Goal: Task Accomplishment & Management: Use online tool/utility

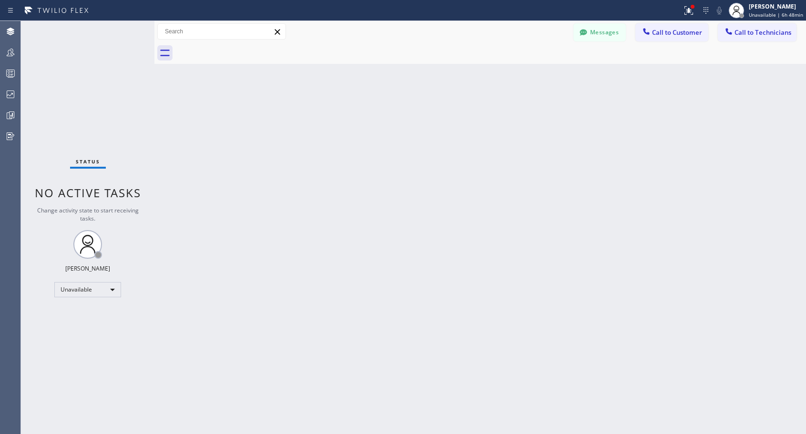
click at [676, 35] on span "Call to Customer" at bounding box center [677, 32] width 50 height 9
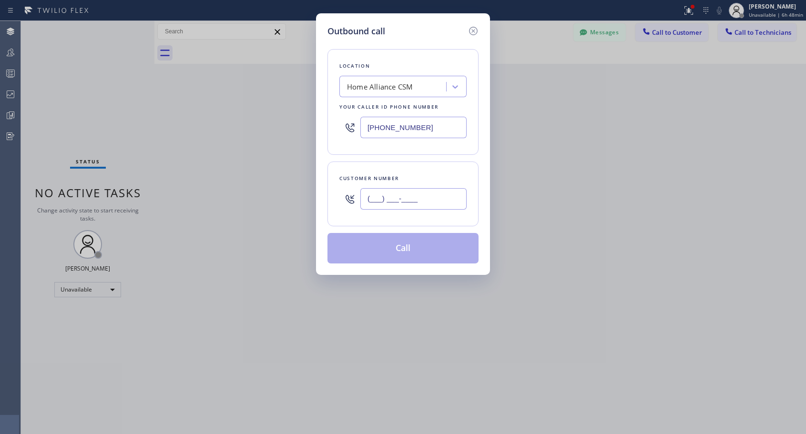
click at [423, 196] on input "(___) ___-____" at bounding box center [413, 198] width 106 height 21
paste input "310) 666-0675"
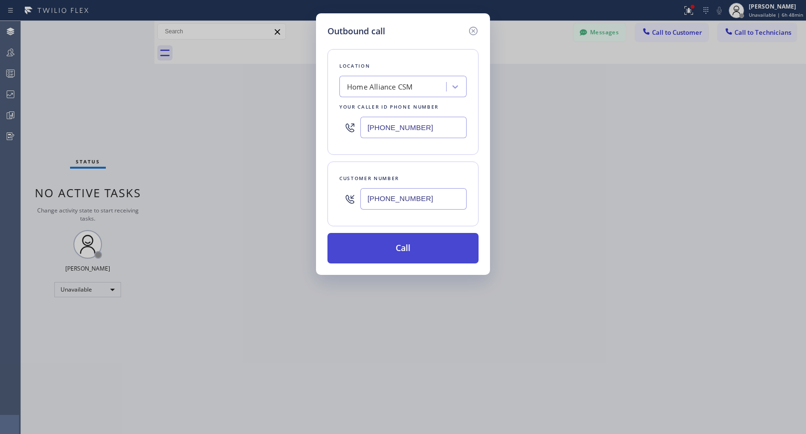
type input "[PHONE_NUMBER]"
click at [414, 250] on button "Call" at bounding box center [402, 248] width 151 height 30
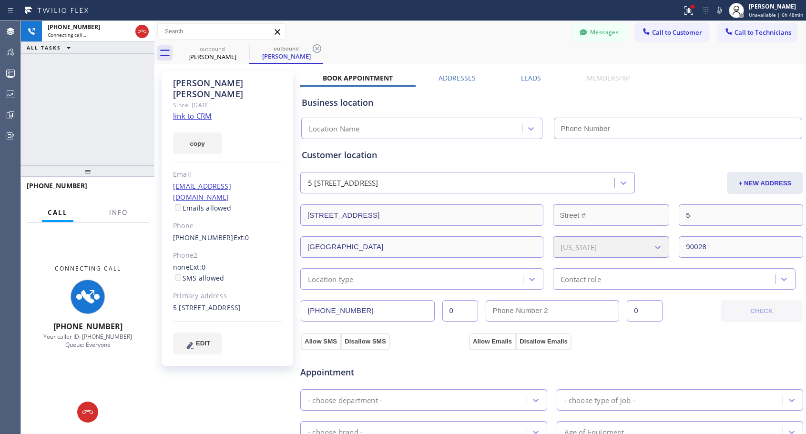
type input "[PHONE_NUMBER]"
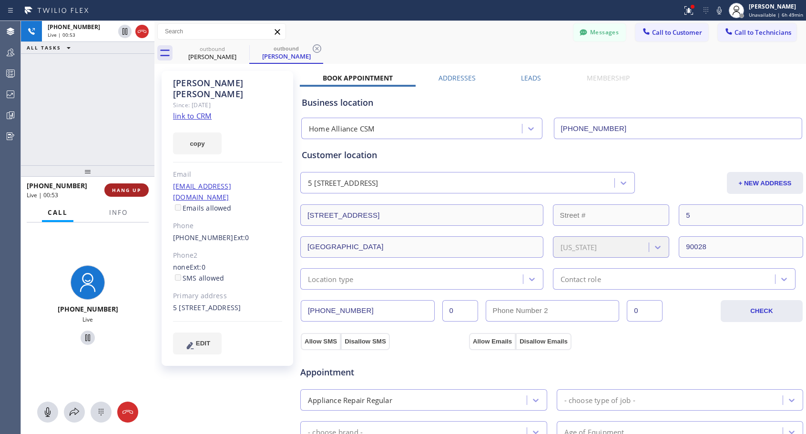
click at [131, 187] on span "HANG UP" at bounding box center [126, 190] width 29 height 7
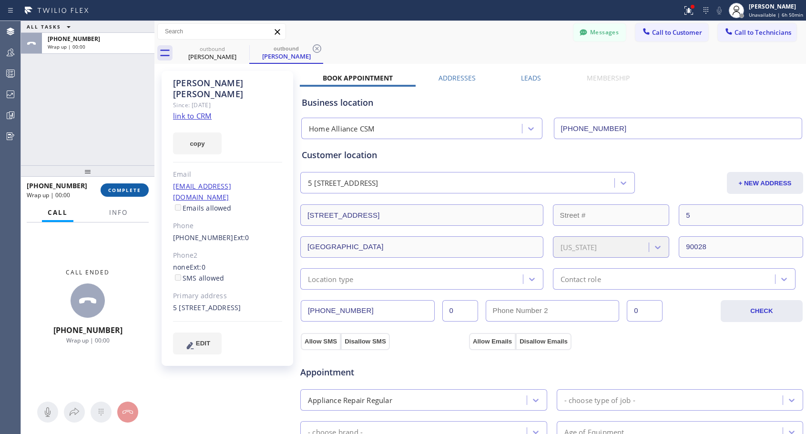
click at [131, 187] on span "COMPLETE" at bounding box center [124, 190] width 33 height 7
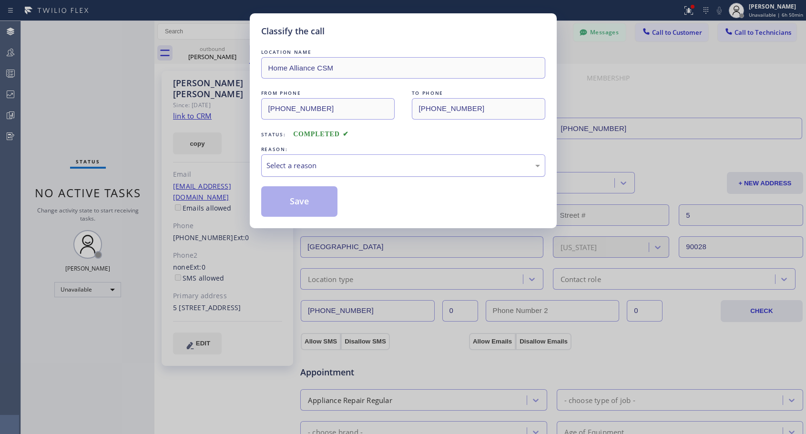
click at [368, 164] on div "Select a reason" at bounding box center [402, 165] width 273 height 11
click at [315, 200] on button "Save" at bounding box center [299, 201] width 77 height 30
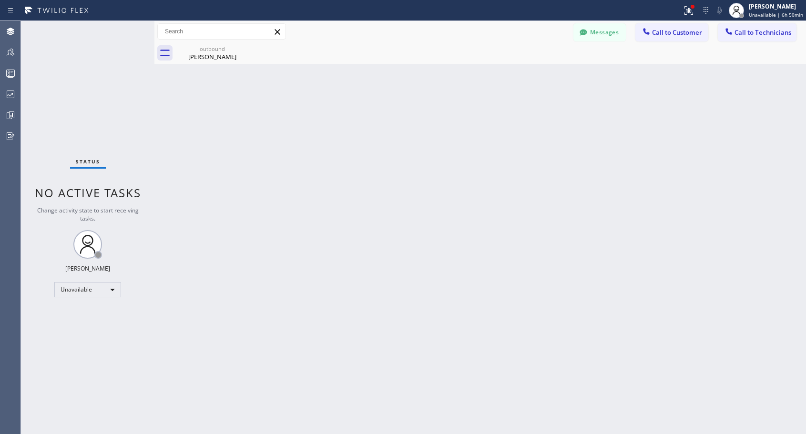
drag, startPoint x: 674, startPoint y: 31, endPoint x: 449, endPoint y: 162, distance: 260.2
click at [669, 33] on span "Call to Customer" at bounding box center [677, 32] width 50 height 9
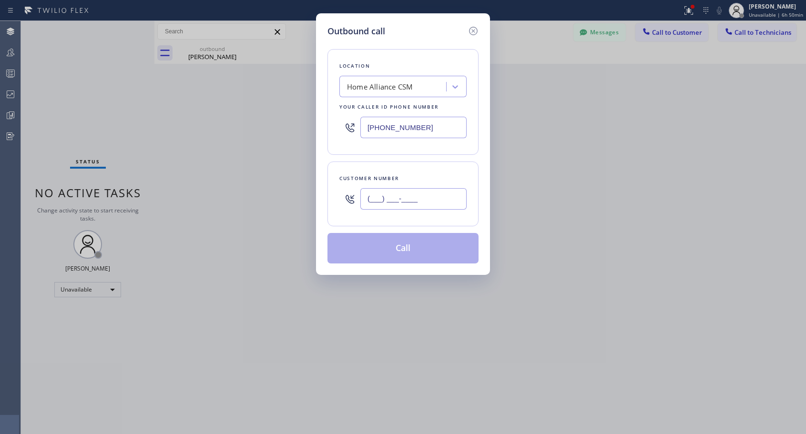
click at [397, 195] on input "(___) ___-____" at bounding box center [413, 198] width 106 height 21
paste input "408) 314-7944"
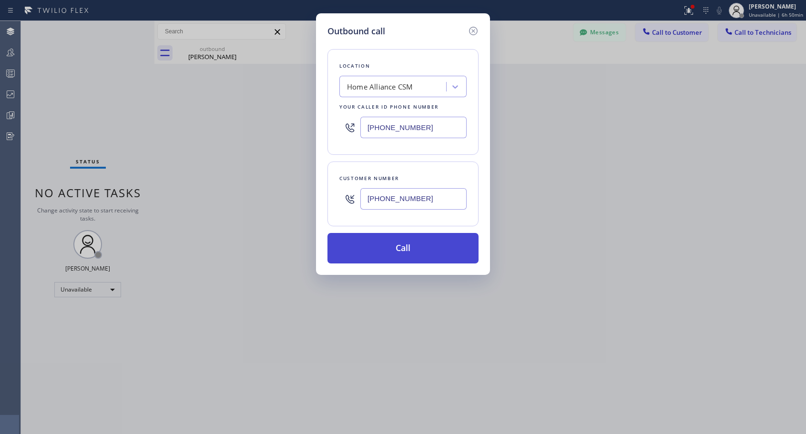
type input "[PHONE_NUMBER]"
click at [406, 249] on button "Call" at bounding box center [402, 248] width 151 height 30
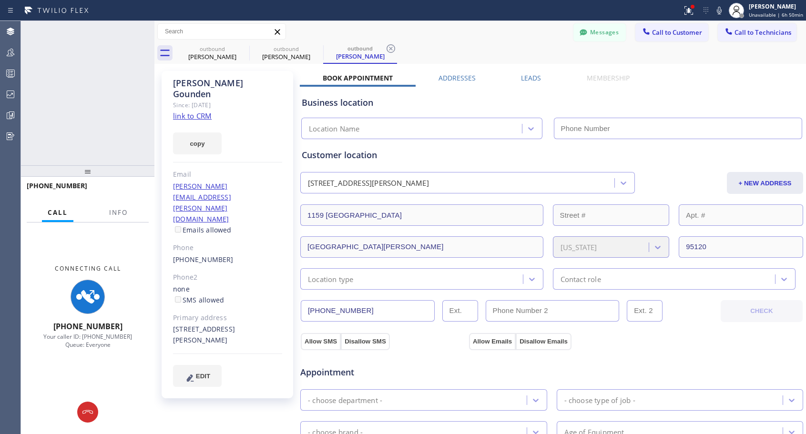
type input "[PHONE_NUMBER]"
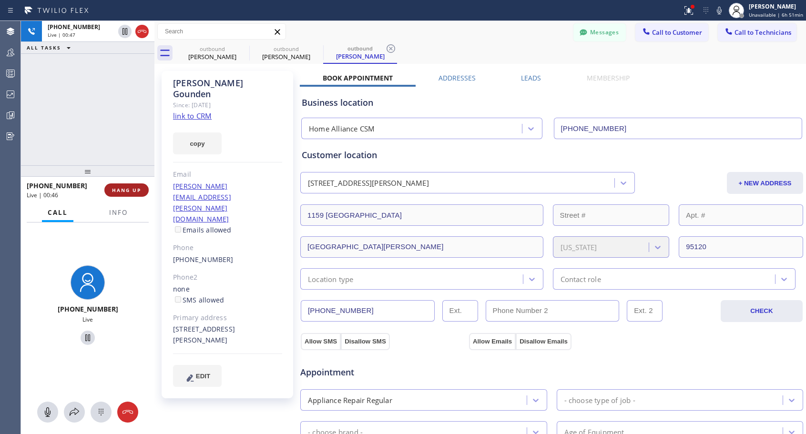
click at [130, 192] on span "HANG UP" at bounding box center [126, 190] width 29 height 7
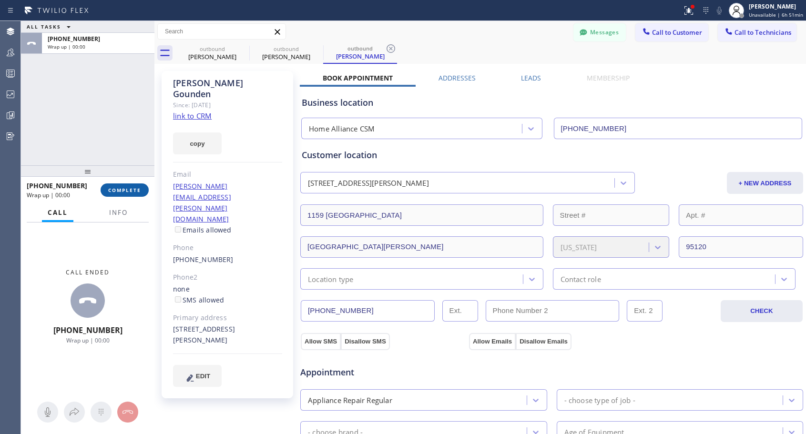
click at [130, 192] on span "COMPLETE" at bounding box center [124, 190] width 33 height 7
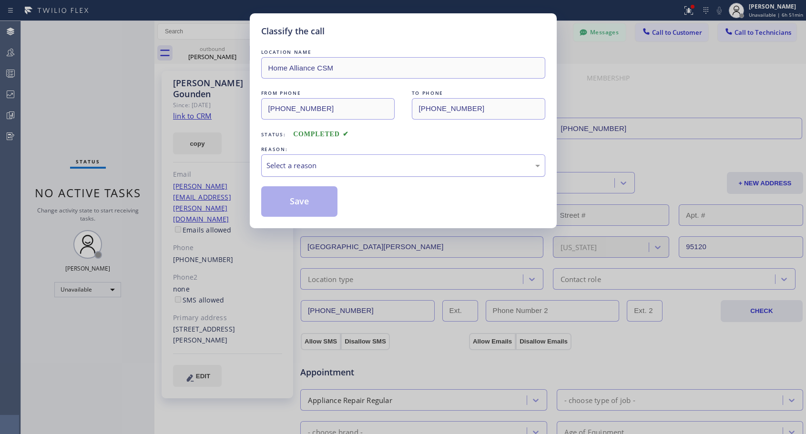
click at [349, 170] on div "Select a reason" at bounding box center [402, 165] width 273 height 11
click at [301, 204] on button "Save" at bounding box center [299, 201] width 77 height 30
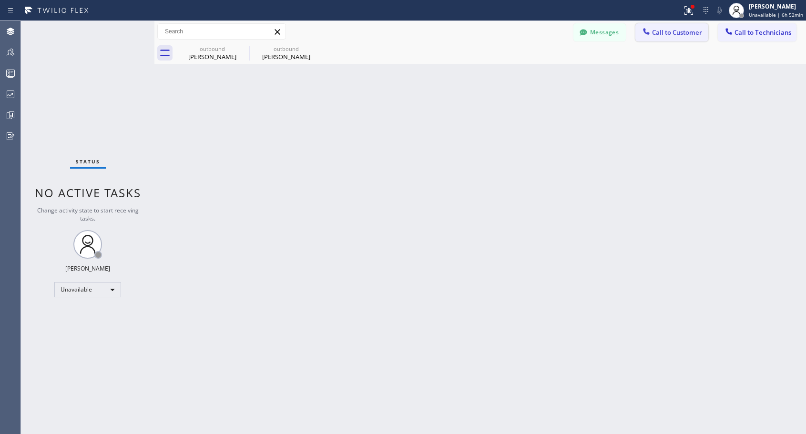
drag, startPoint x: 678, startPoint y: 31, endPoint x: 660, endPoint y: 44, distance: 22.1
click at [676, 31] on span "Call to Customer" at bounding box center [677, 32] width 50 height 9
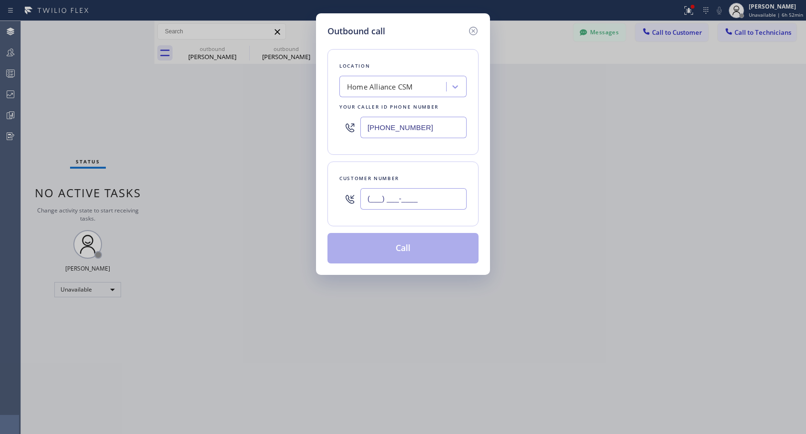
click at [449, 202] on input "(___) ___-____" at bounding box center [413, 198] width 106 height 21
paste input "415) 699-1696"
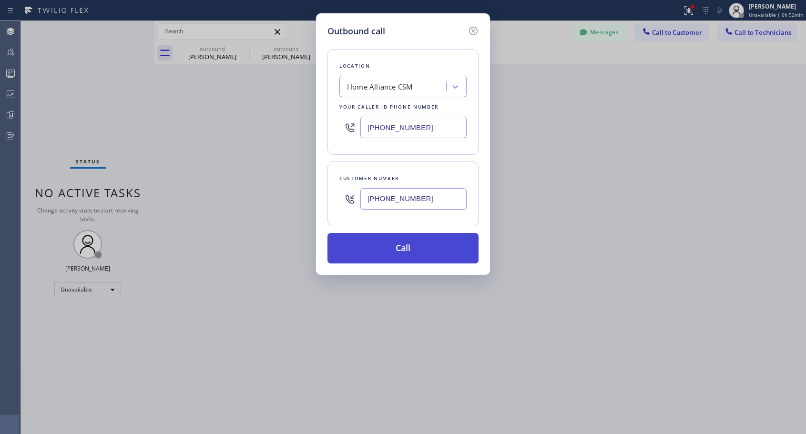
type input "[PHONE_NUMBER]"
click at [417, 247] on button "Call" at bounding box center [402, 248] width 151 height 30
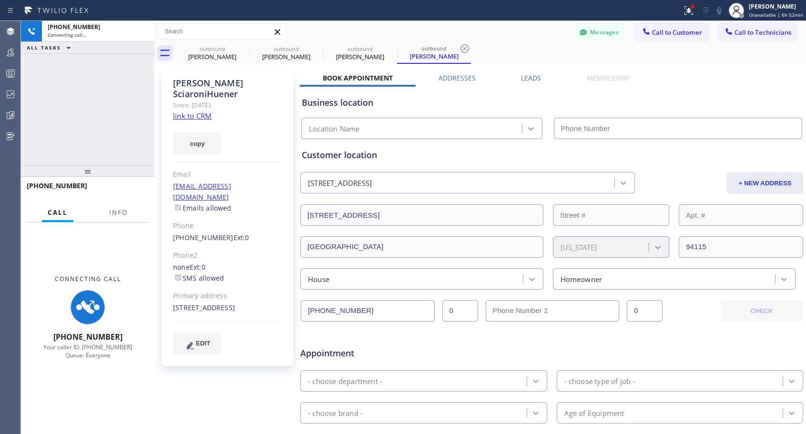
type input "[PHONE_NUMBER]"
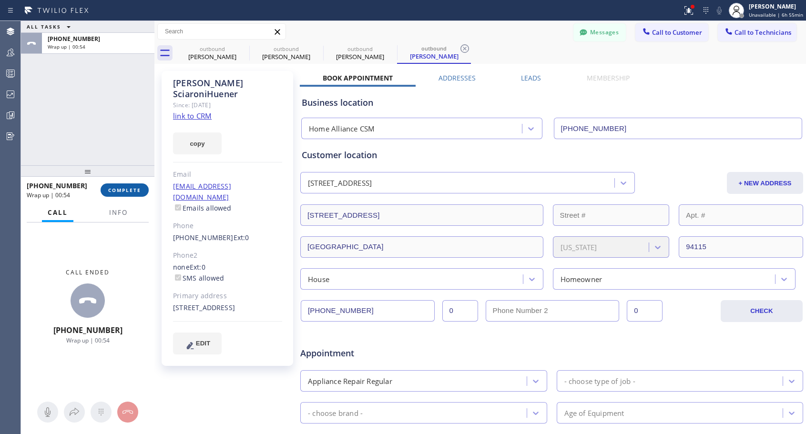
click at [136, 189] on span "COMPLETE" at bounding box center [124, 190] width 33 height 7
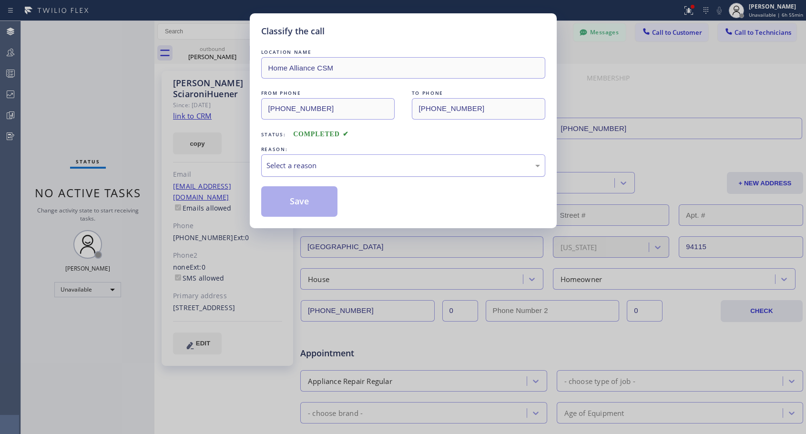
click at [323, 169] on div "Select a reason" at bounding box center [402, 165] width 273 height 11
click at [293, 202] on button "Save" at bounding box center [299, 201] width 77 height 30
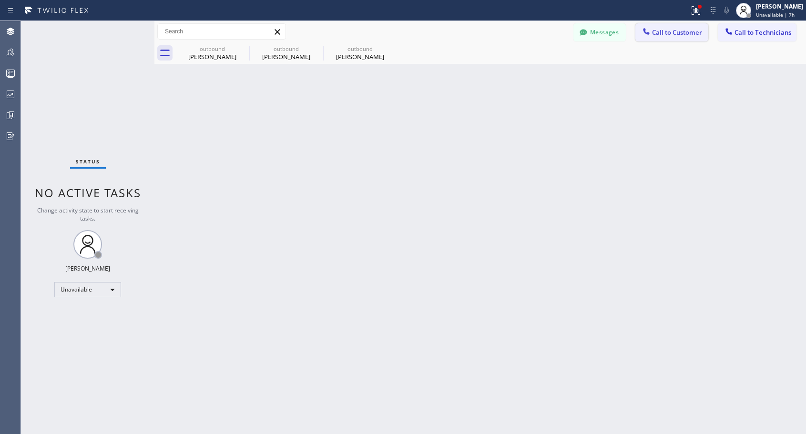
click at [666, 32] on span "Call to Customer" at bounding box center [677, 32] width 50 height 9
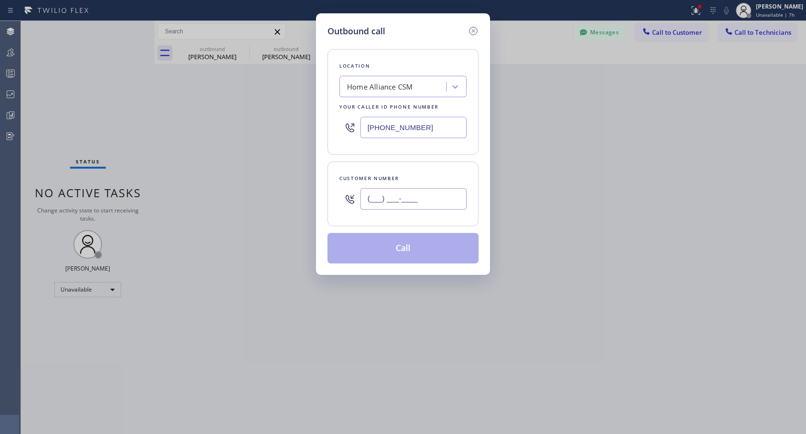
click at [388, 201] on input "(___) ___-____" at bounding box center [413, 198] width 106 height 21
paste input "619) 987-5471"
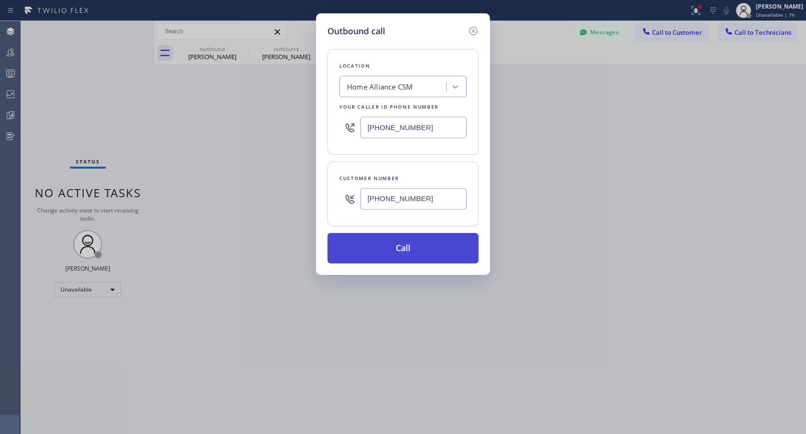
type input "[PHONE_NUMBER]"
click at [411, 253] on button "Call" at bounding box center [402, 248] width 151 height 30
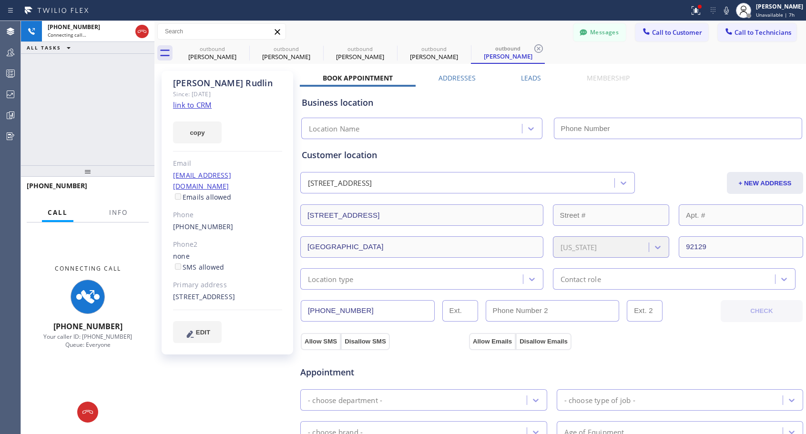
type input "[PHONE_NUMBER]"
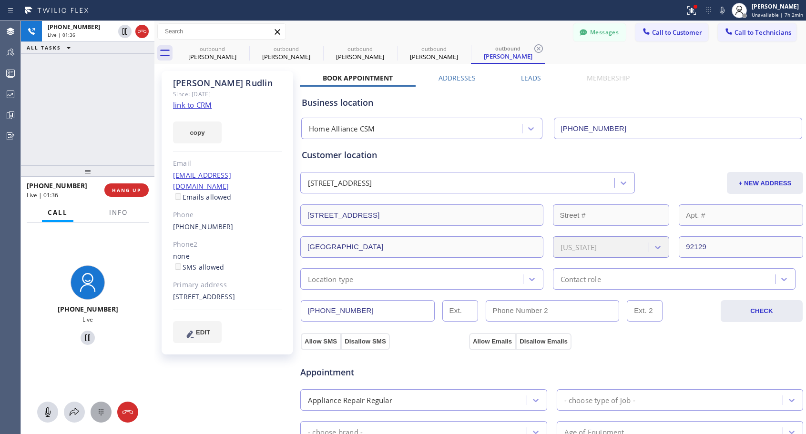
click at [97, 411] on icon at bounding box center [100, 411] width 11 height 11
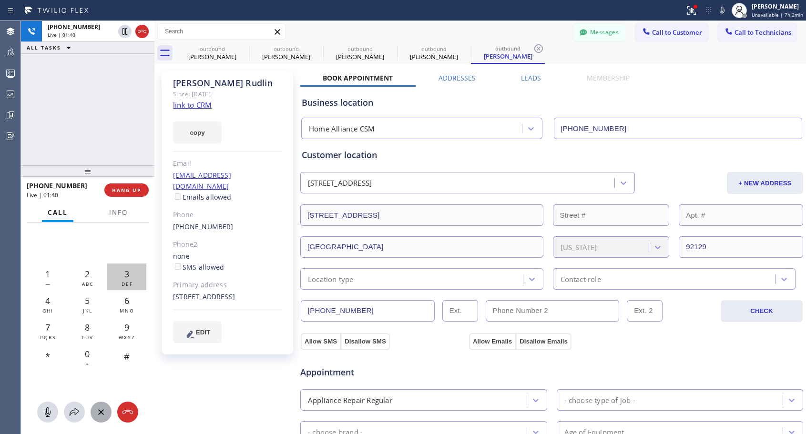
click at [125, 279] on span "3" at bounding box center [126, 273] width 5 height 11
click at [132, 192] on span "HANG UP" at bounding box center [126, 190] width 29 height 7
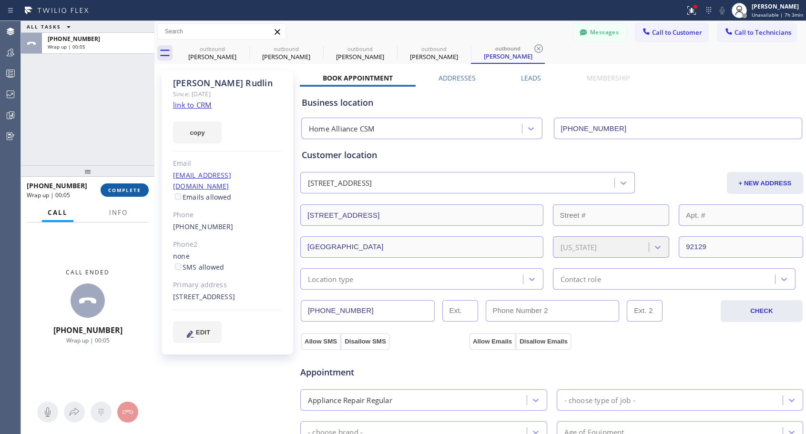
click at [133, 193] on span "COMPLETE" at bounding box center [124, 190] width 33 height 7
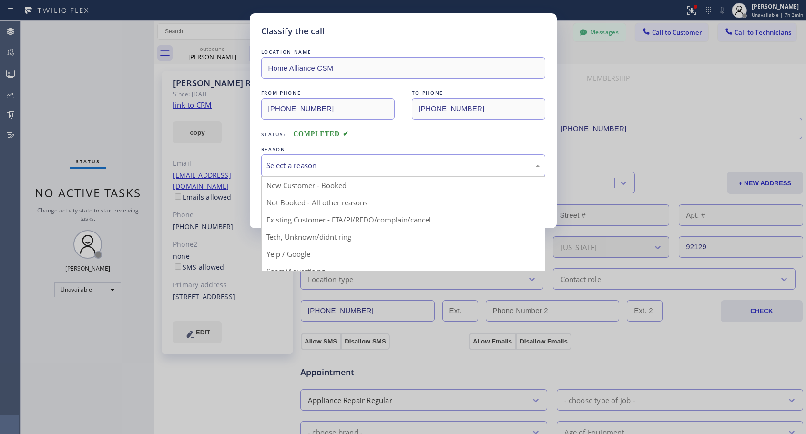
click at [276, 167] on div "Select a reason" at bounding box center [402, 165] width 273 height 11
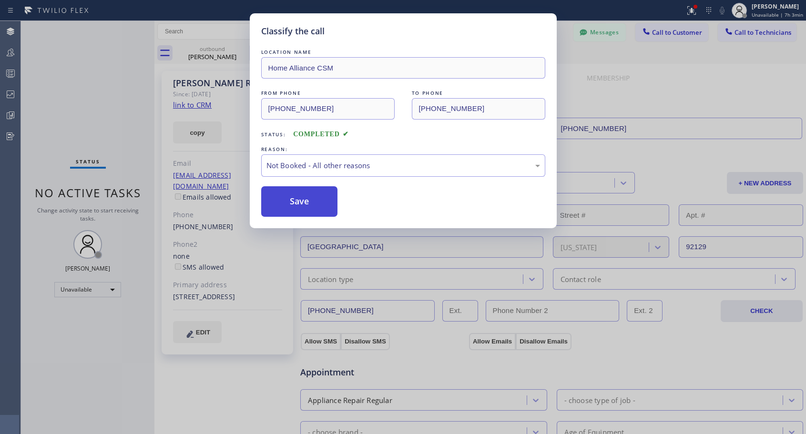
click at [279, 204] on button "Save" at bounding box center [299, 201] width 77 height 30
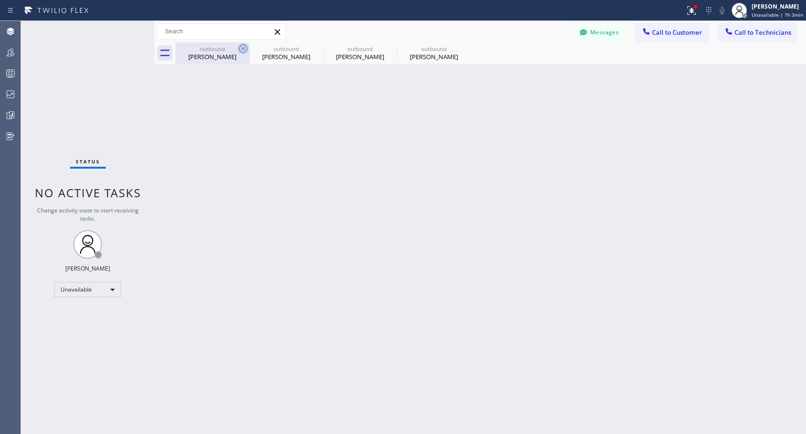
click at [245, 49] on icon at bounding box center [242, 48] width 11 height 11
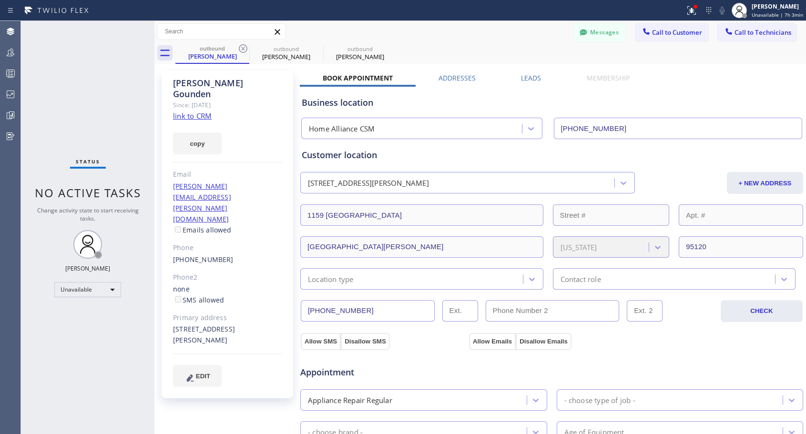
click at [245, 49] on icon at bounding box center [242, 48] width 11 height 11
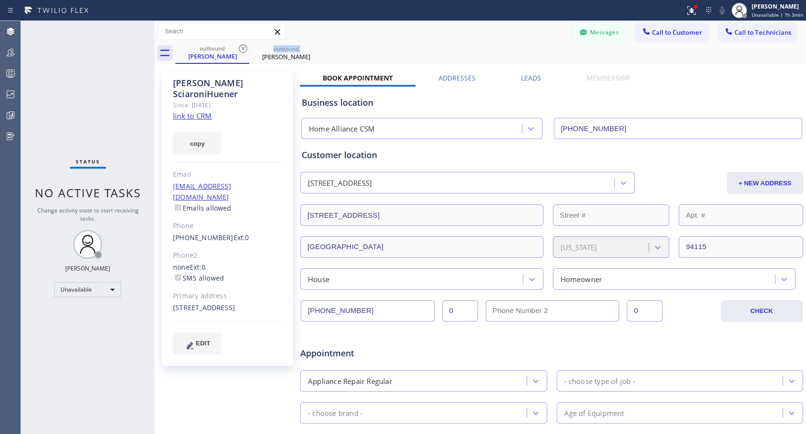
click at [245, 49] on icon at bounding box center [242, 48] width 11 height 11
click at [0, 0] on icon at bounding box center [0, 0] width 0 height 0
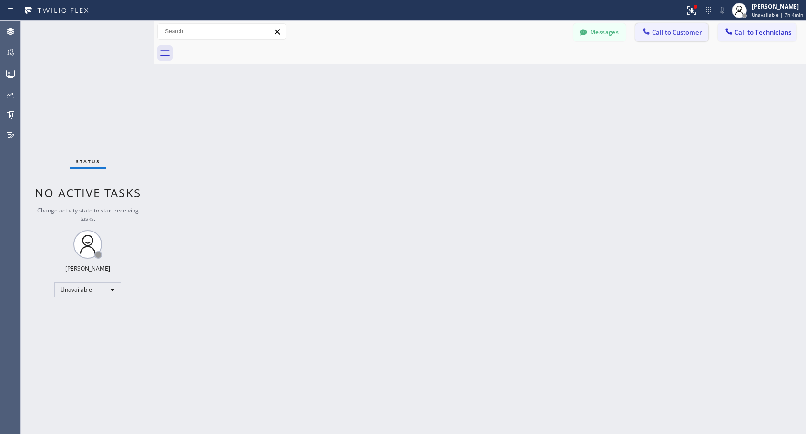
drag, startPoint x: 677, startPoint y: 34, endPoint x: 439, endPoint y: 198, distance: 289.5
click at [677, 35] on span "Call to Customer" at bounding box center [677, 32] width 50 height 9
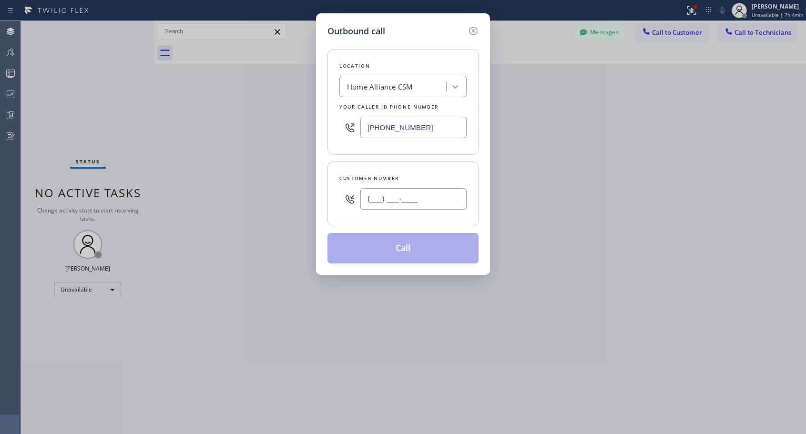
click at [427, 203] on input "(___) ___-____" at bounding box center [413, 198] width 106 height 21
paste input "917) 863-9865"
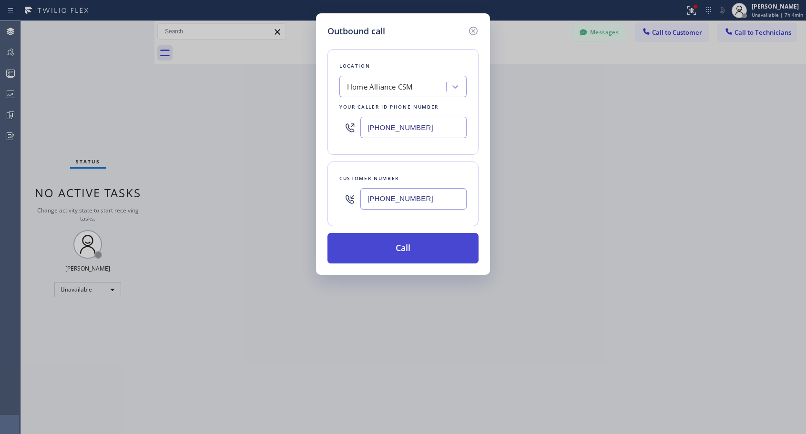
type input "[PHONE_NUMBER]"
click at [409, 253] on button "Call" at bounding box center [402, 248] width 151 height 30
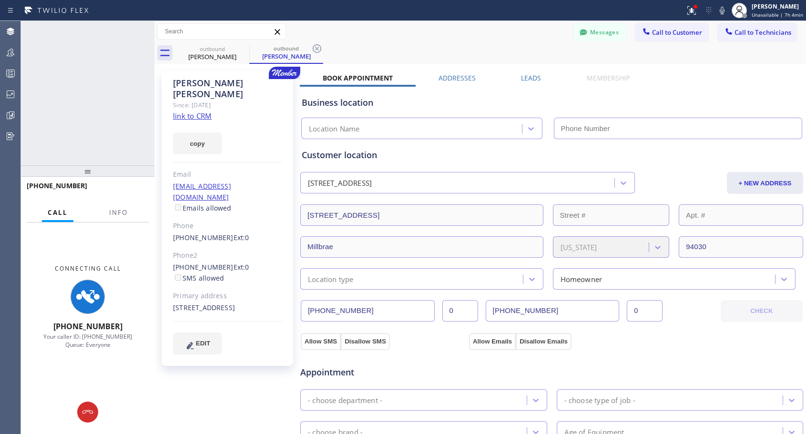
type input "[PHONE_NUMBER]"
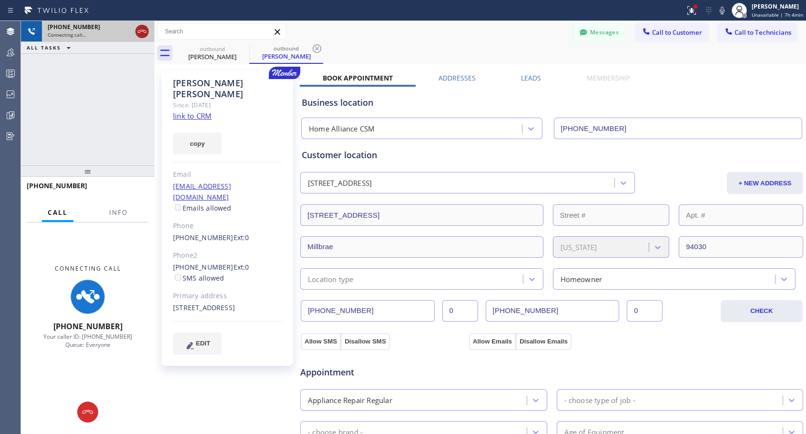
click at [143, 34] on icon at bounding box center [141, 31] width 11 height 11
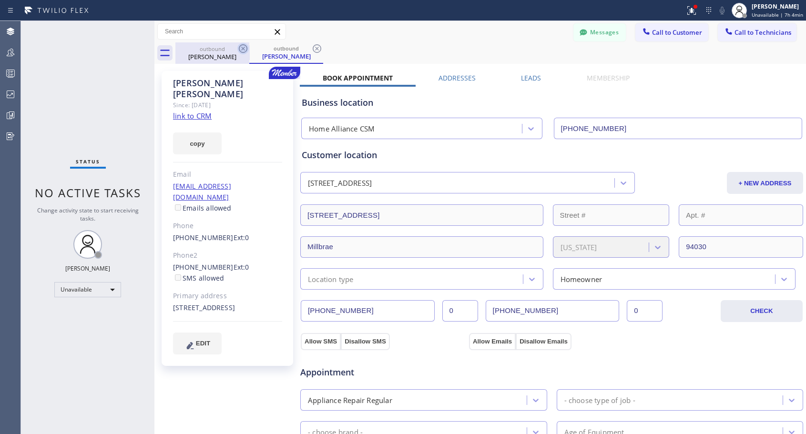
click at [240, 47] on icon at bounding box center [243, 48] width 9 height 9
click at [0, 0] on icon at bounding box center [0, 0] width 0 height 0
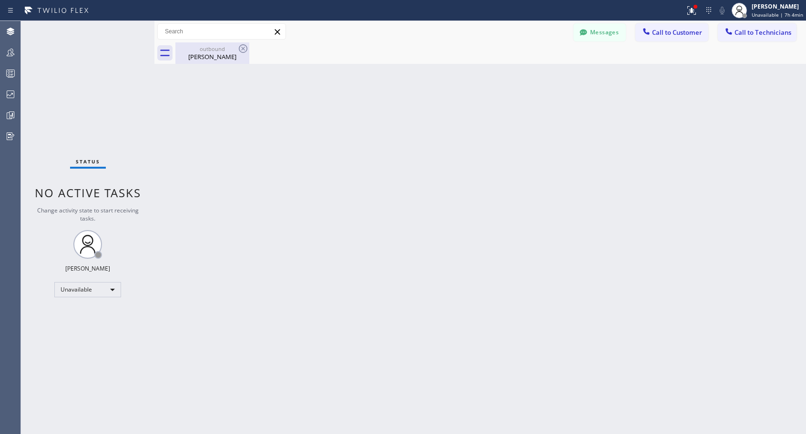
click at [240, 47] on icon at bounding box center [242, 48] width 11 height 11
click at [221, 59] on div "[PERSON_NAME]" at bounding box center [212, 56] width 72 height 9
click at [665, 36] on span "Call to Customer" at bounding box center [677, 32] width 50 height 9
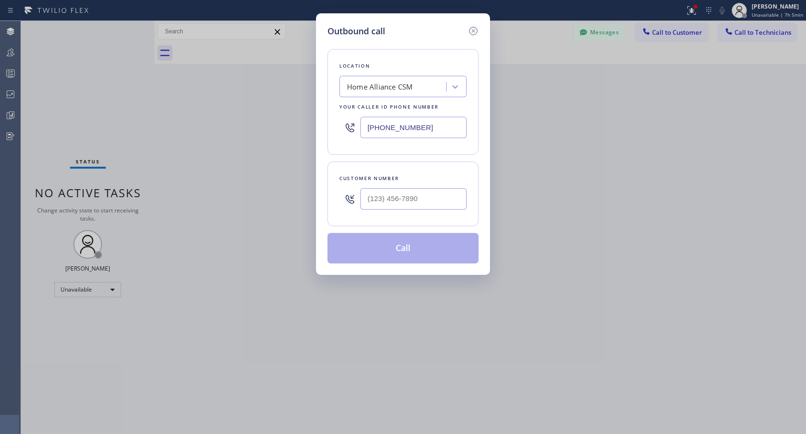
click at [427, 181] on div "Customer number" at bounding box center [402, 178] width 127 height 10
click at [416, 202] on input "(___) ___-____" at bounding box center [413, 198] width 106 height 21
paste input "661) 886-0626"
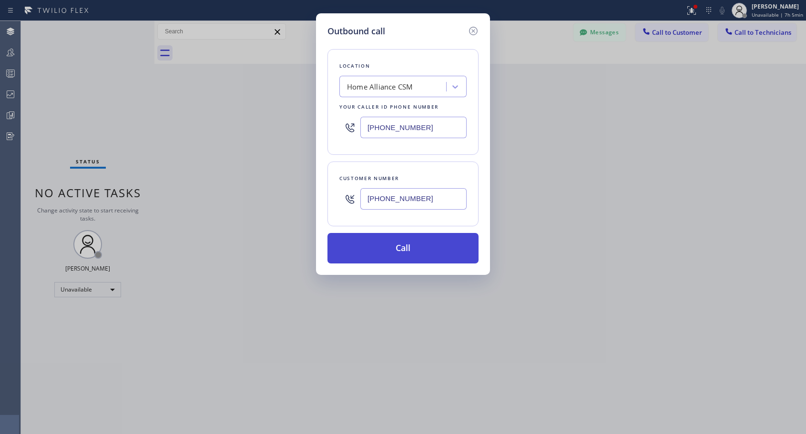
type input "[PHONE_NUMBER]"
click at [403, 252] on button "Call" at bounding box center [402, 248] width 151 height 30
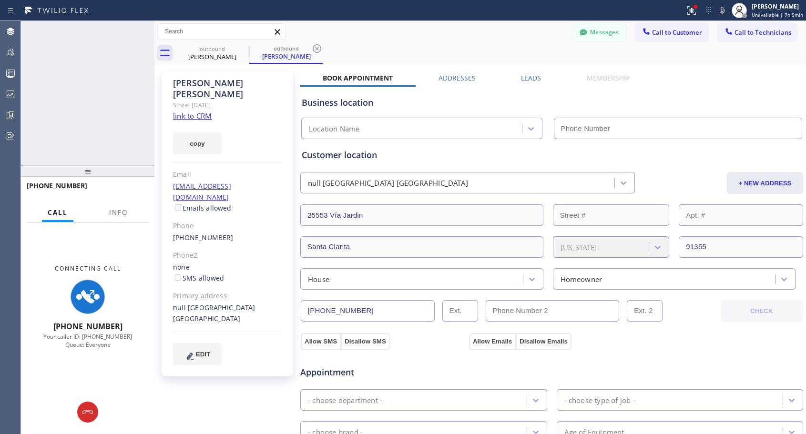
type input "[PHONE_NUMBER]"
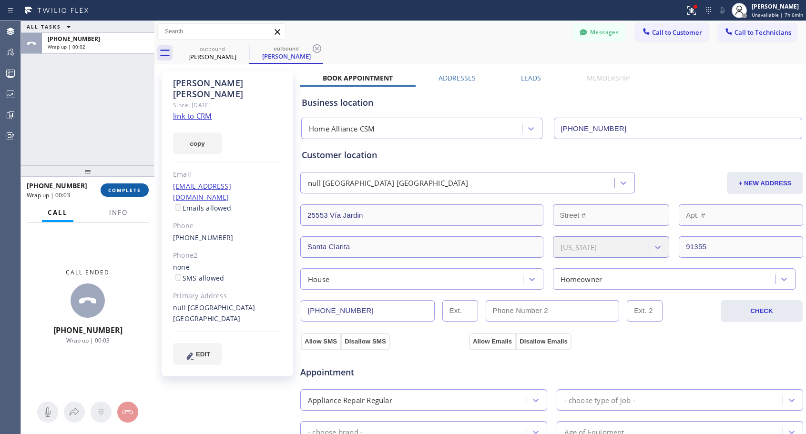
click at [131, 186] on button "COMPLETE" at bounding box center [125, 189] width 48 height 13
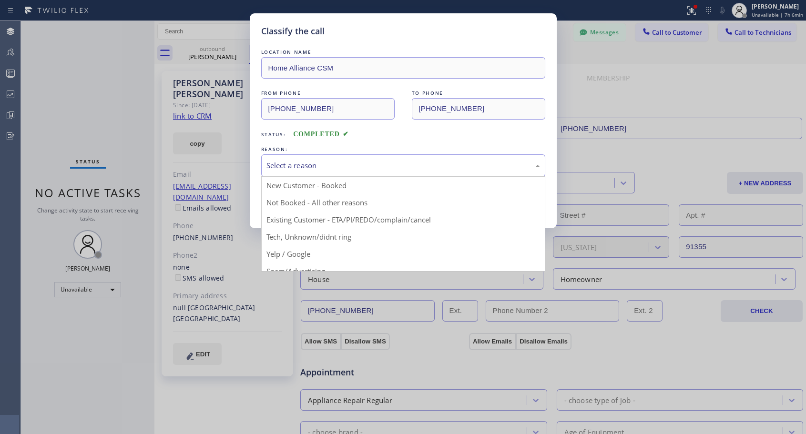
click at [384, 166] on div "Select a reason" at bounding box center [402, 165] width 273 height 11
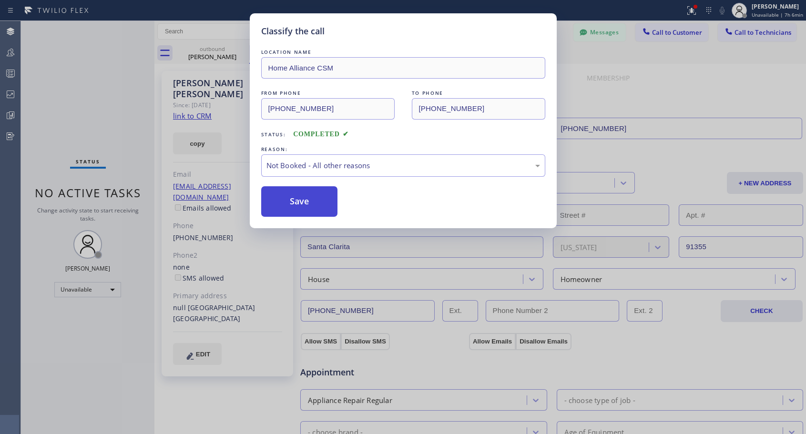
click at [303, 203] on button "Save" at bounding box center [299, 201] width 77 height 30
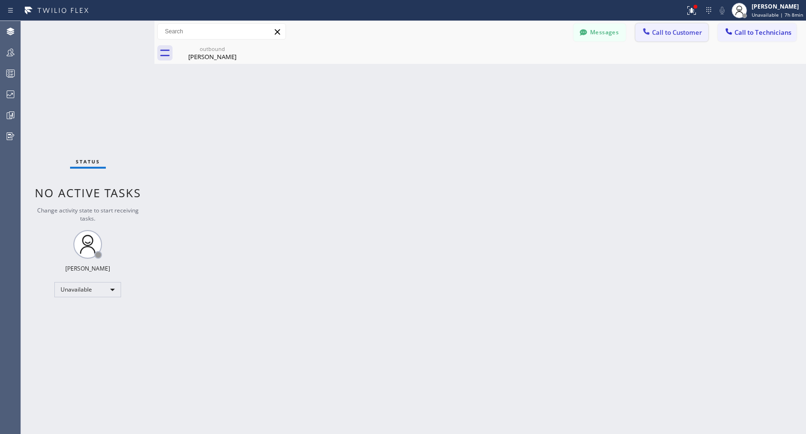
click at [684, 30] on span "Call to Customer" at bounding box center [677, 32] width 50 height 9
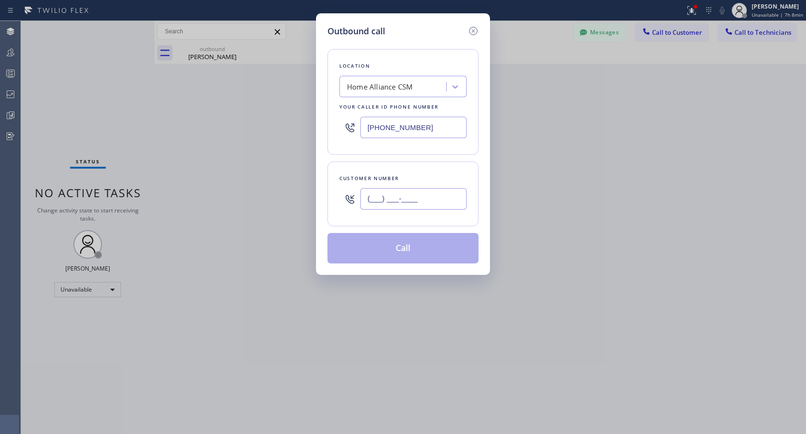
click at [445, 202] on input "(___) ___-____" at bounding box center [413, 198] width 106 height 21
paste input "206) 355-1900"
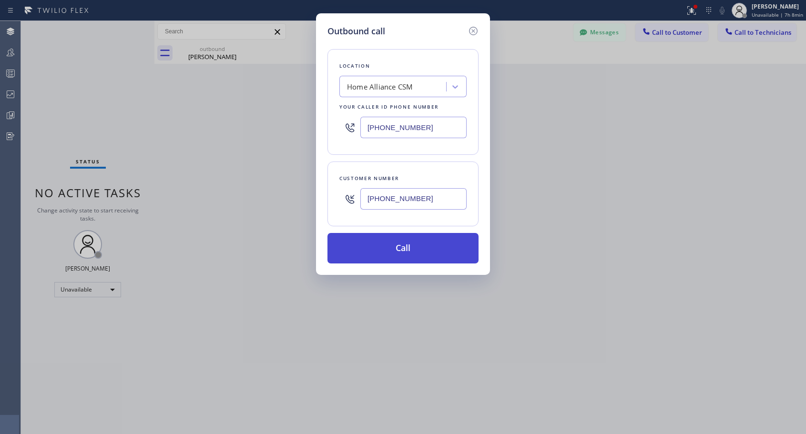
type input "[PHONE_NUMBER]"
click at [425, 248] on button "Call" at bounding box center [402, 248] width 151 height 30
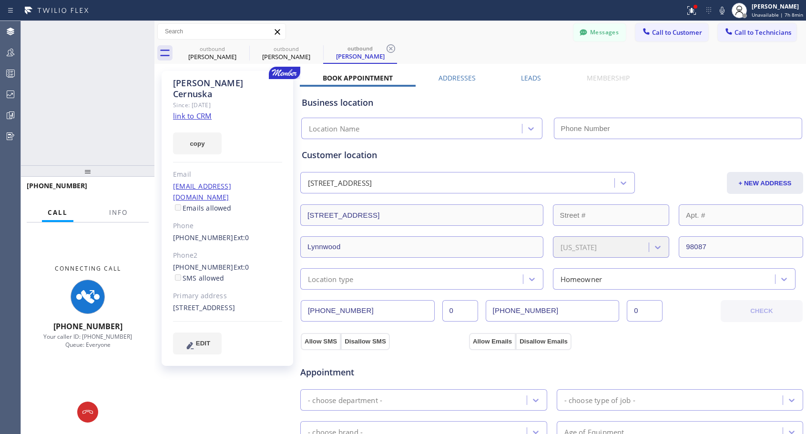
type input "[PHONE_NUMBER]"
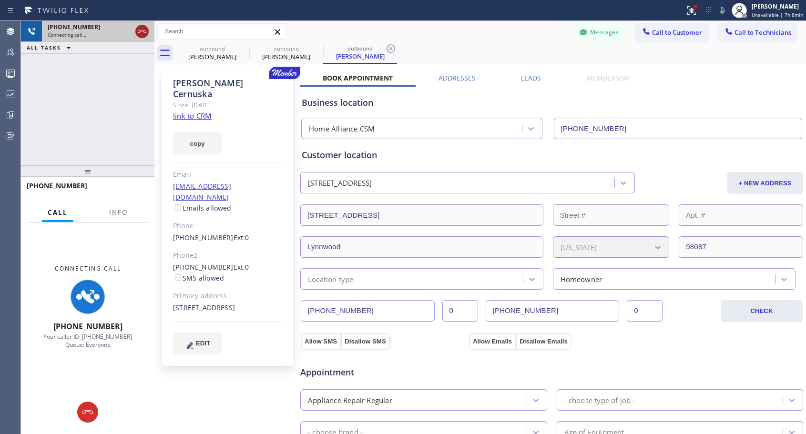
click at [139, 31] on icon at bounding box center [141, 31] width 11 height 11
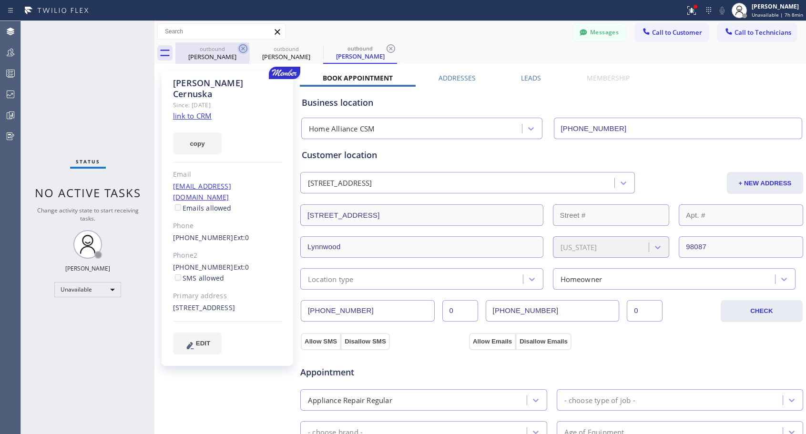
click at [242, 46] on icon at bounding box center [242, 48] width 11 height 11
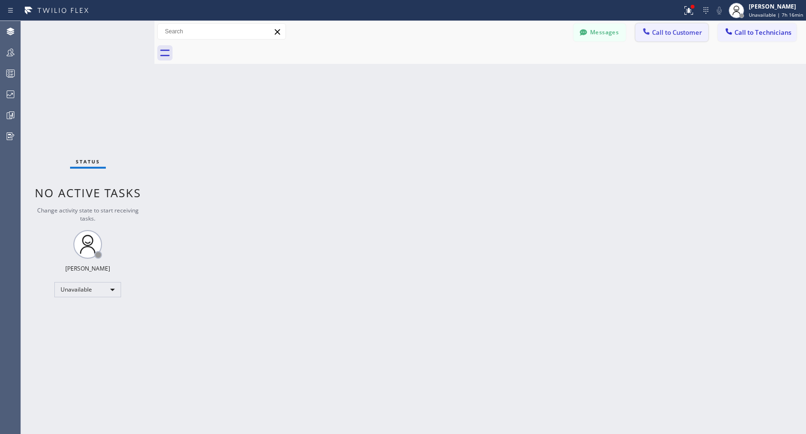
click at [669, 30] on span "Call to Customer" at bounding box center [677, 32] width 50 height 9
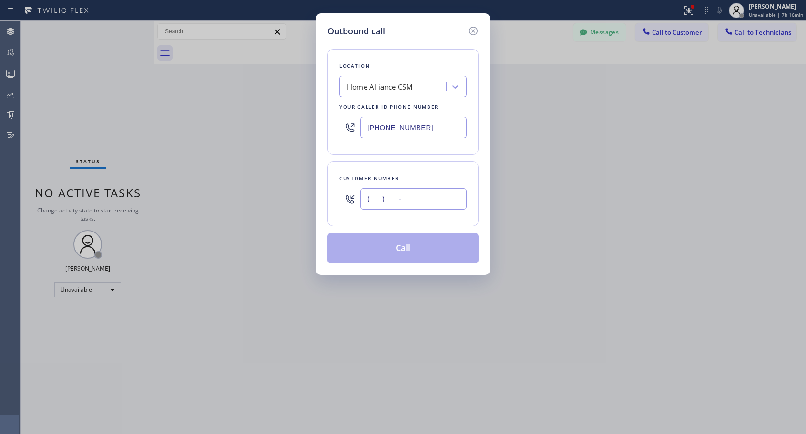
click at [408, 194] on input "(___) ___-____" at bounding box center [413, 198] width 106 height 21
paste input "206) 355-1900"
type input "[PHONE_NUMBER]"
click at [402, 249] on button "Call" at bounding box center [402, 248] width 151 height 30
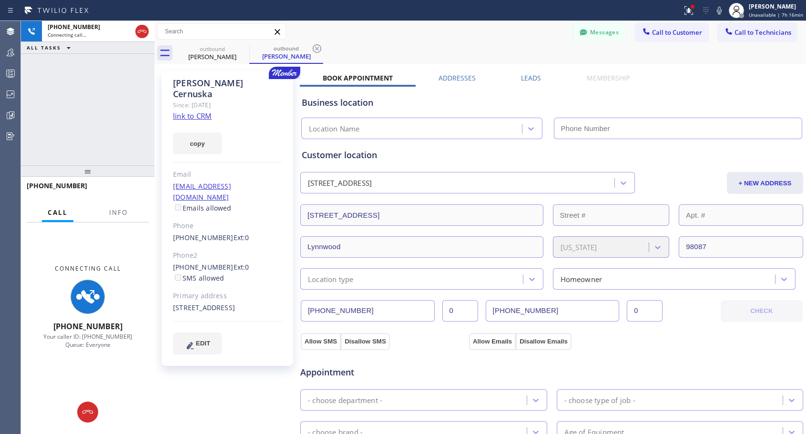
type input "[PHONE_NUMBER]"
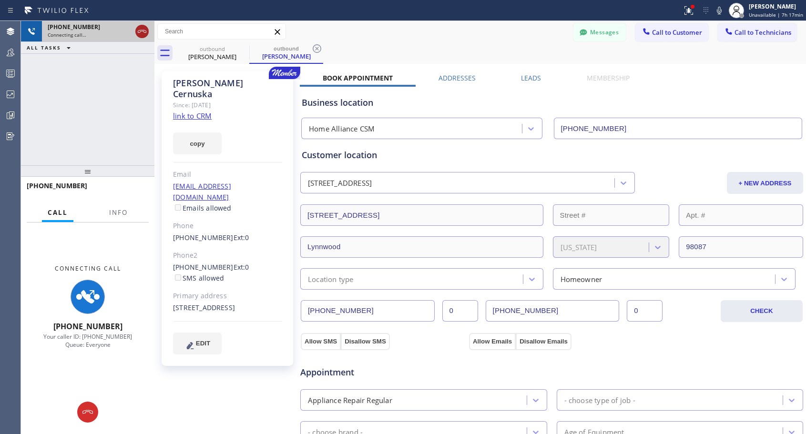
click at [137, 30] on icon at bounding box center [141, 31] width 11 height 11
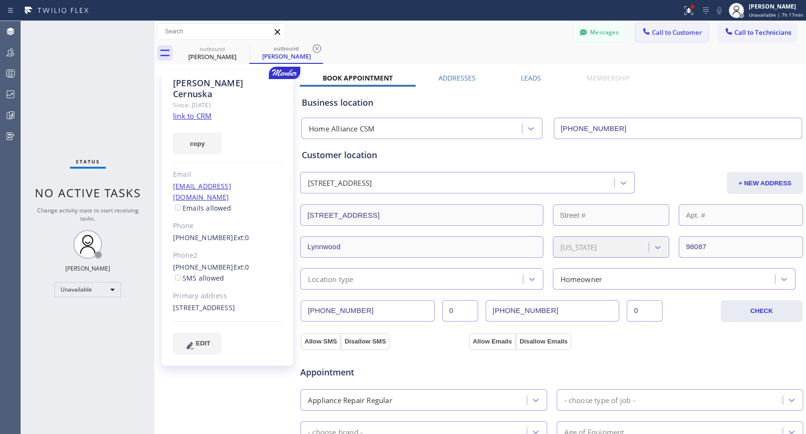
click at [662, 36] on span "Call to Customer" at bounding box center [677, 32] width 50 height 9
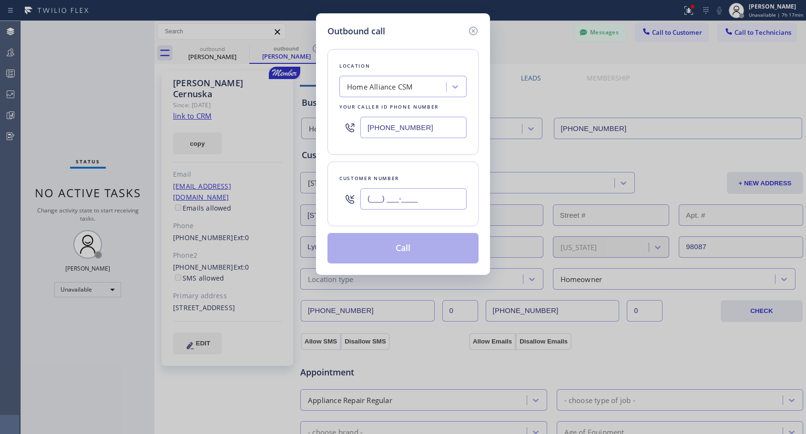
click at [436, 206] on input "(___) ___-____" at bounding box center [413, 198] width 106 height 21
paste input "206) 355-1900"
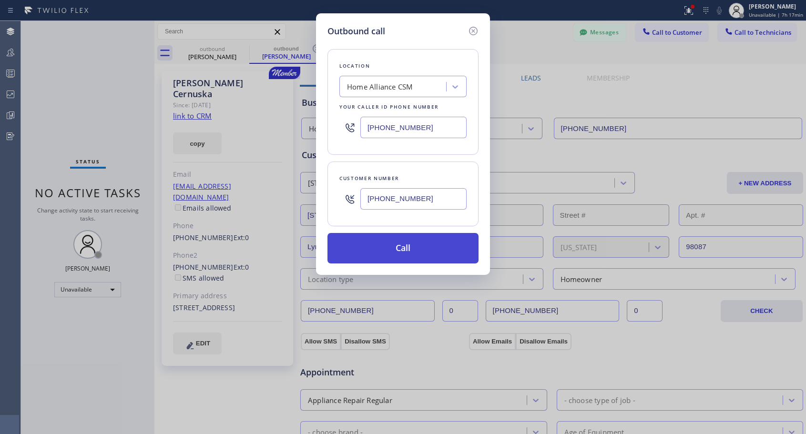
type input "[PHONE_NUMBER]"
click at [432, 246] on button "Call" at bounding box center [402, 248] width 151 height 30
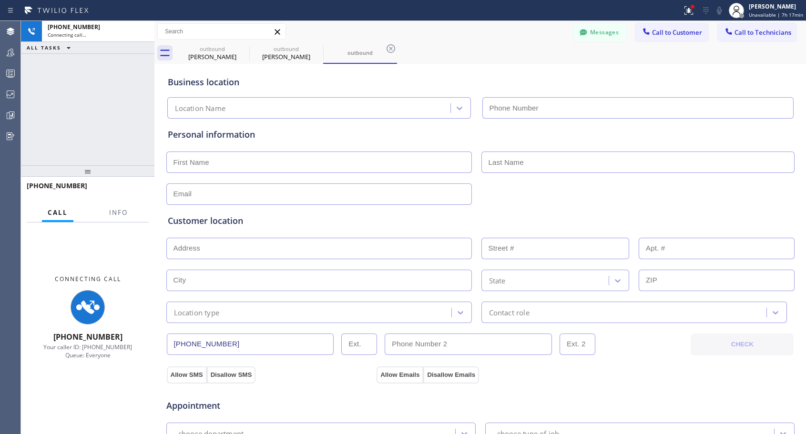
type input "[PHONE_NUMBER]"
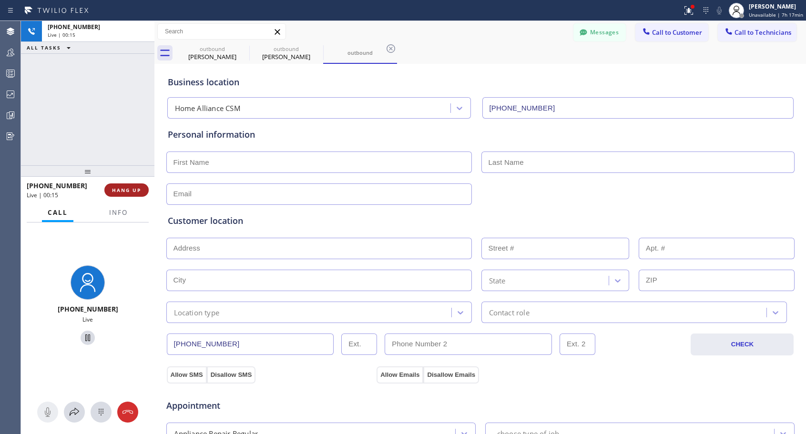
click at [143, 189] on button "HANG UP" at bounding box center [126, 189] width 44 height 13
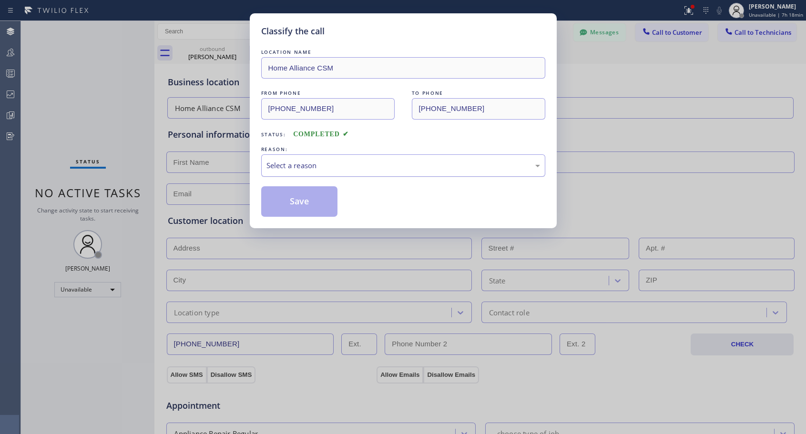
click at [319, 161] on div "Select a reason" at bounding box center [402, 165] width 273 height 11
click at [306, 200] on button "Save" at bounding box center [299, 201] width 77 height 30
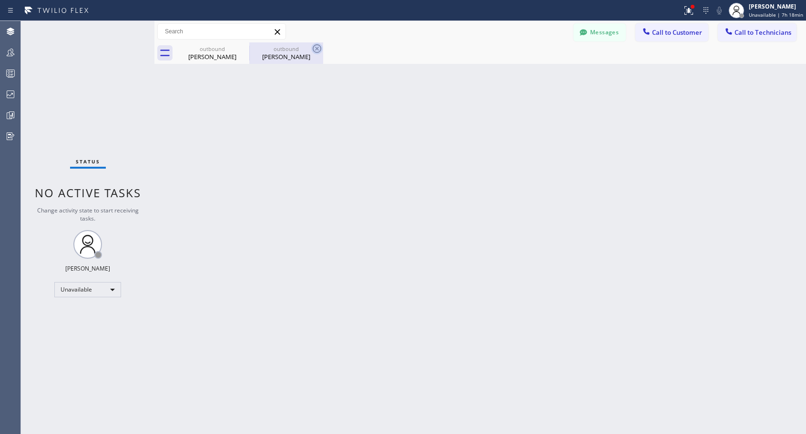
click at [317, 50] on icon at bounding box center [316, 48] width 11 height 11
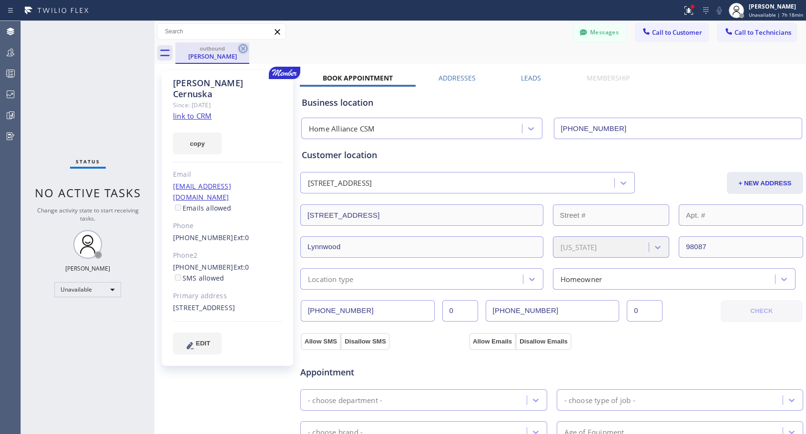
click at [238, 49] on icon at bounding box center [242, 48] width 11 height 11
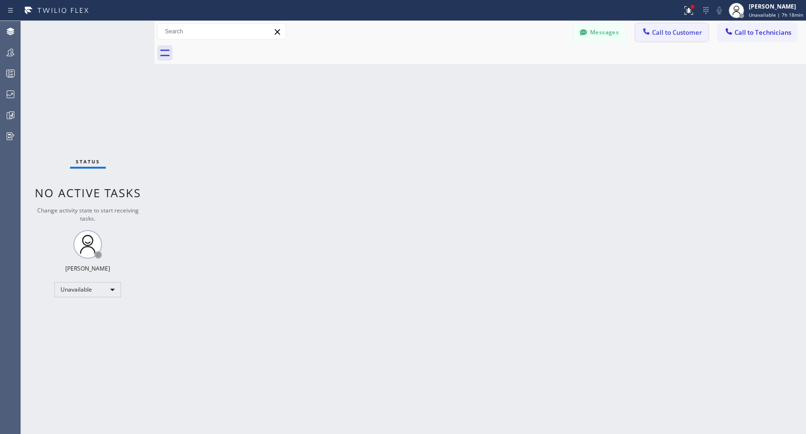
click at [652, 30] on span "Call to Customer" at bounding box center [677, 32] width 50 height 9
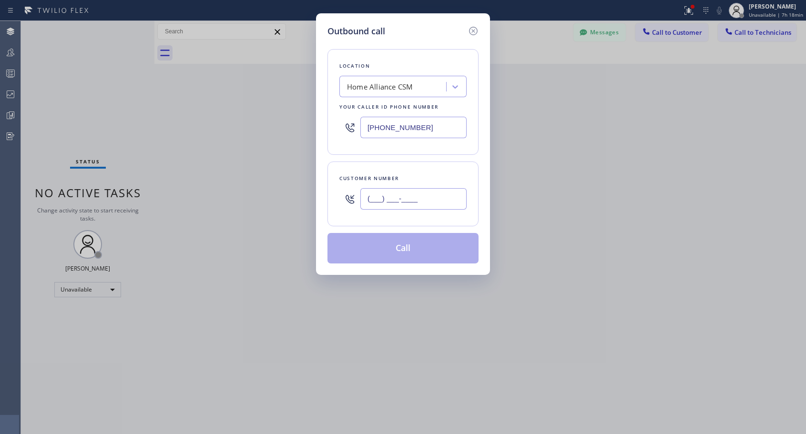
click at [455, 196] on input "(___) ___-____" at bounding box center [413, 198] width 106 height 21
paste input "206) 369-6556"
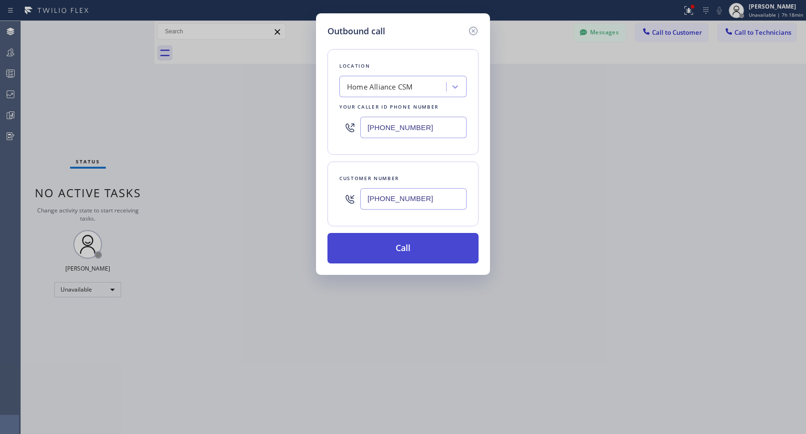
type input "[PHONE_NUMBER]"
click at [415, 253] on button "Call" at bounding box center [402, 248] width 151 height 30
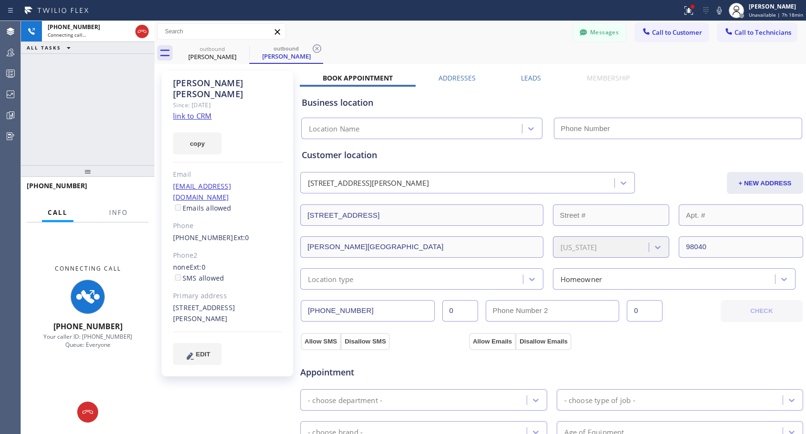
type input "[PHONE_NUMBER]"
click at [496, 37] on div "Messages Call to Customer Call to Technicians Outbound call Location Home Allia…" at bounding box center [479, 31] width 651 height 17
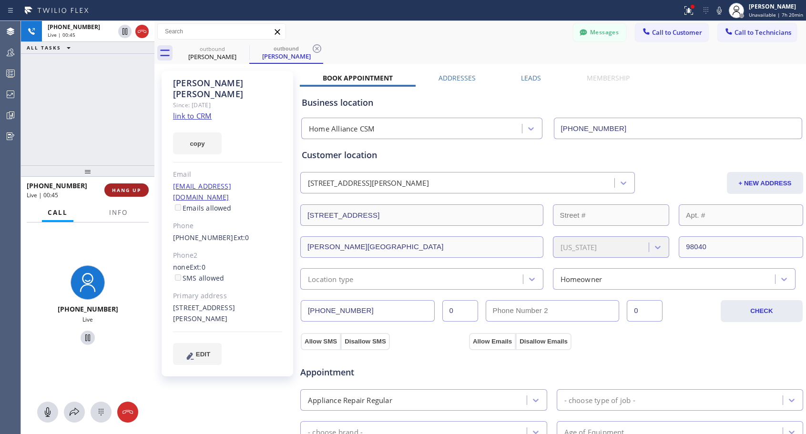
click at [131, 188] on span "HANG UP" at bounding box center [126, 190] width 29 height 7
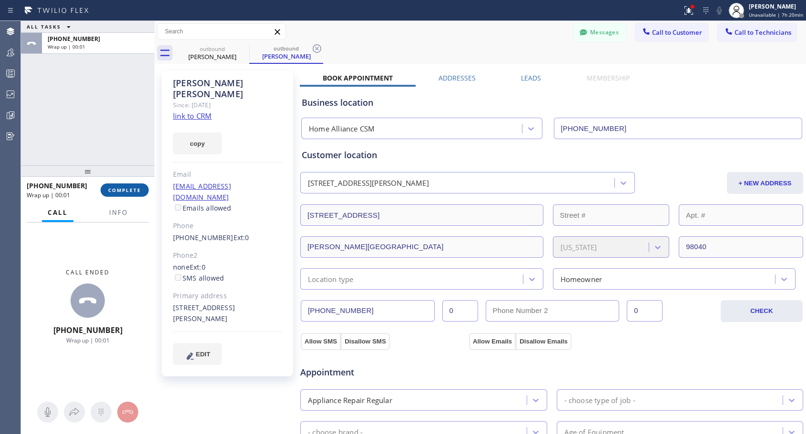
click at [131, 188] on span "COMPLETE" at bounding box center [124, 190] width 33 height 7
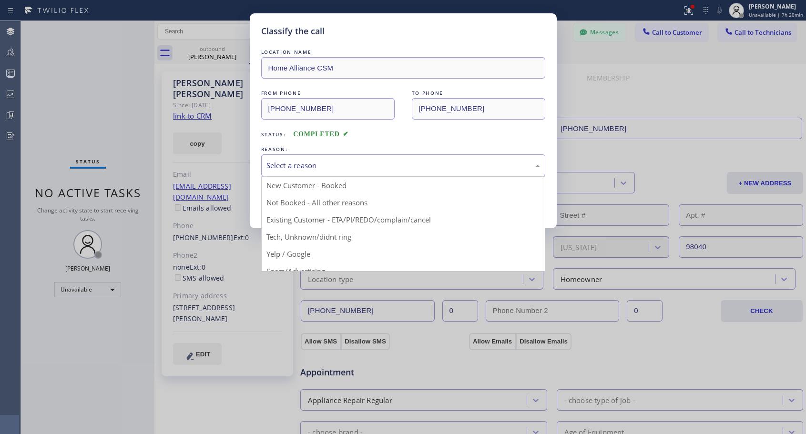
click at [305, 169] on div "Select a reason" at bounding box center [402, 165] width 273 height 11
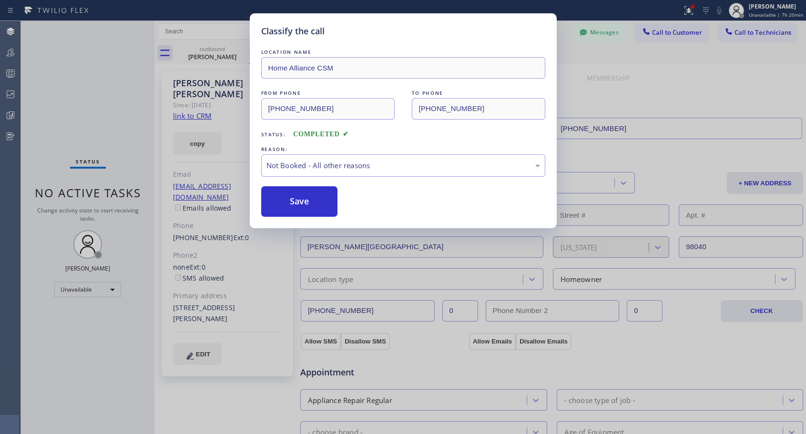
click at [295, 206] on button "Save" at bounding box center [299, 201] width 77 height 30
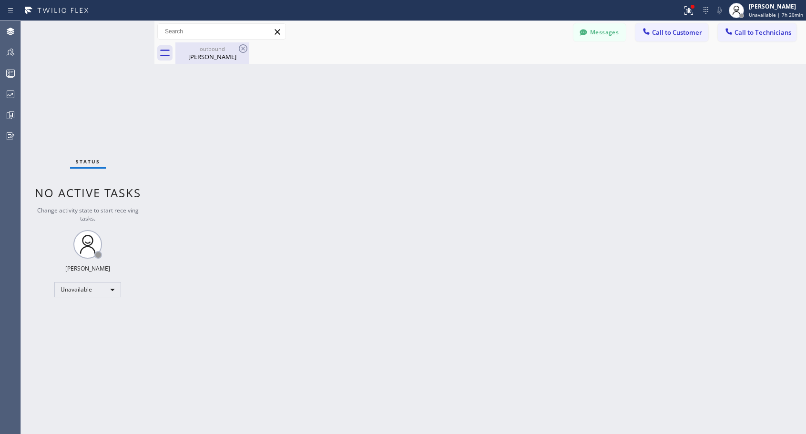
click at [216, 60] on div "[PERSON_NAME]" at bounding box center [212, 56] width 72 height 9
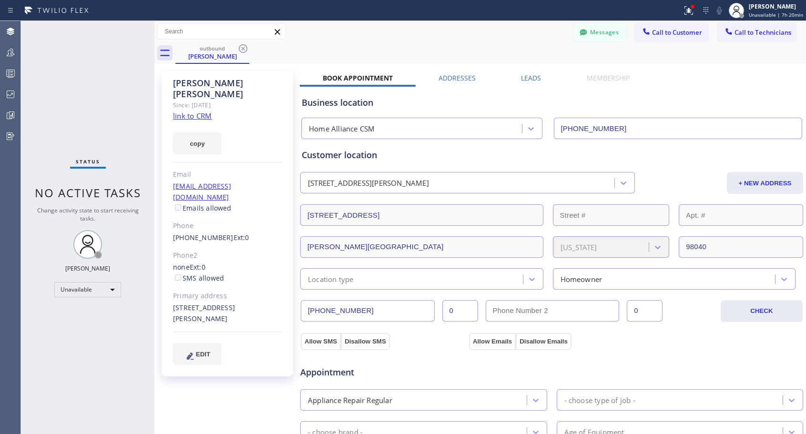
click at [236, 233] on span "Ext: 0" at bounding box center [241, 237] width 16 height 9
copy div "[PHONE_NUMBER] Ext: 0"
click at [657, 34] on span "Call to Customer" at bounding box center [677, 32] width 50 height 9
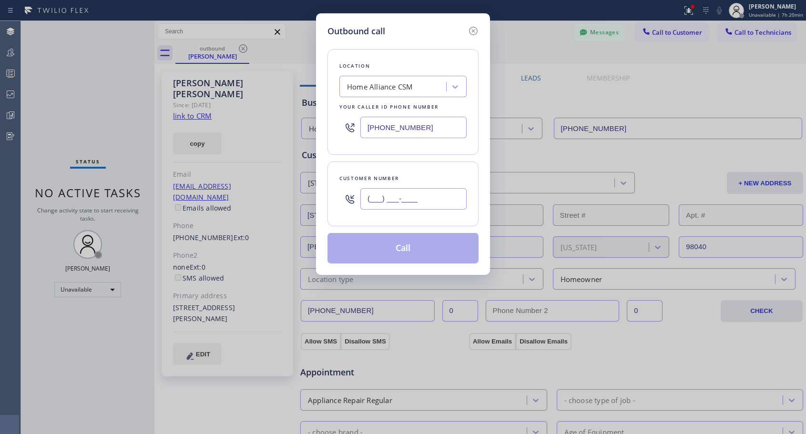
click at [416, 208] on input "(___) ___-____" at bounding box center [413, 198] width 106 height 21
paste input "206) 369-6556"
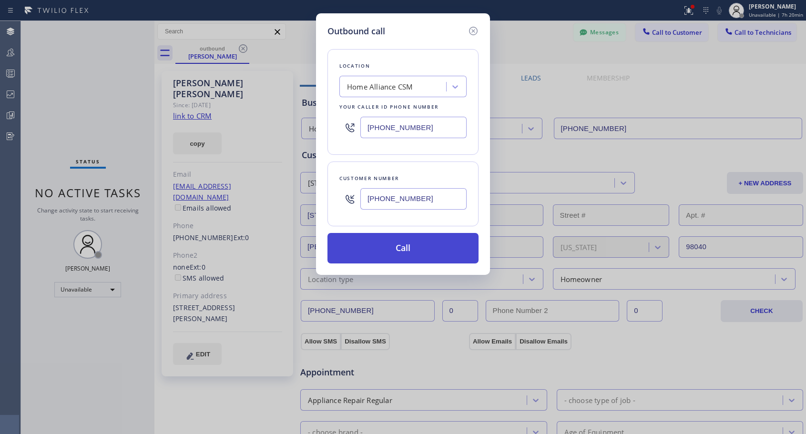
type input "[PHONE_NUMBER]"
click at [405, 255] on button "Call" at bounding box center [402, 248] width 151 height 30
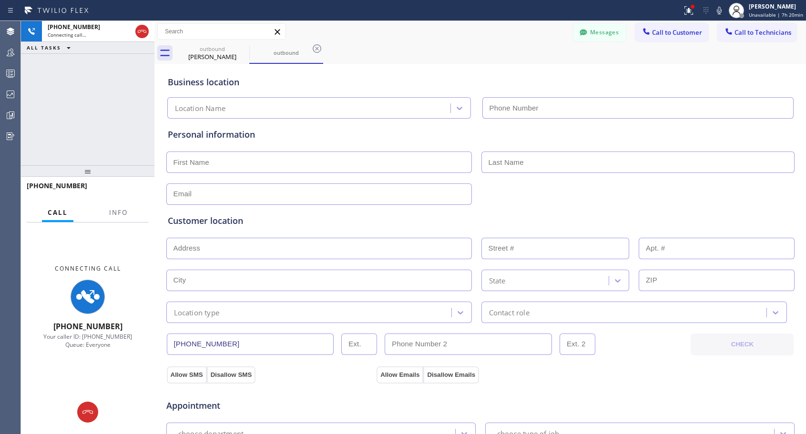
type input "[PHONE_NUMBER]"
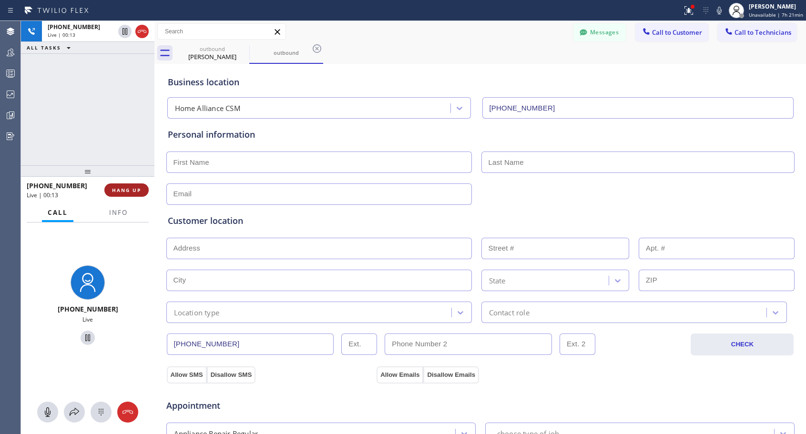
click at [139, 191] on span "HANG UP" at bounding box center [126, 190] width 29 height 7
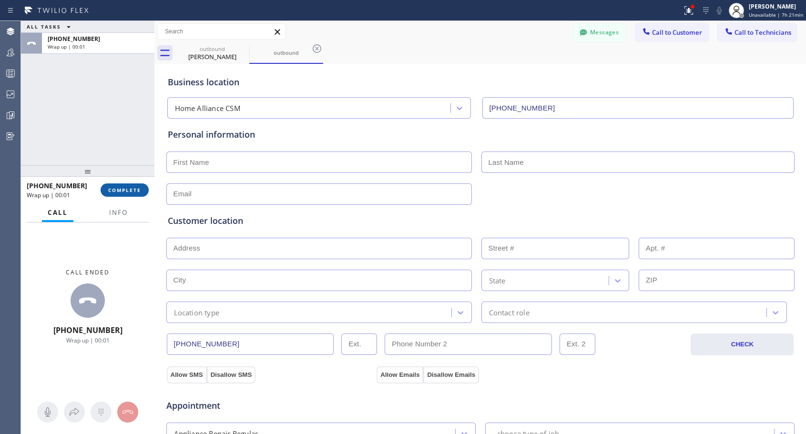
click at [141, 186] on button "COMPLETE" at bounding box center [125, 189] width 48 height 13
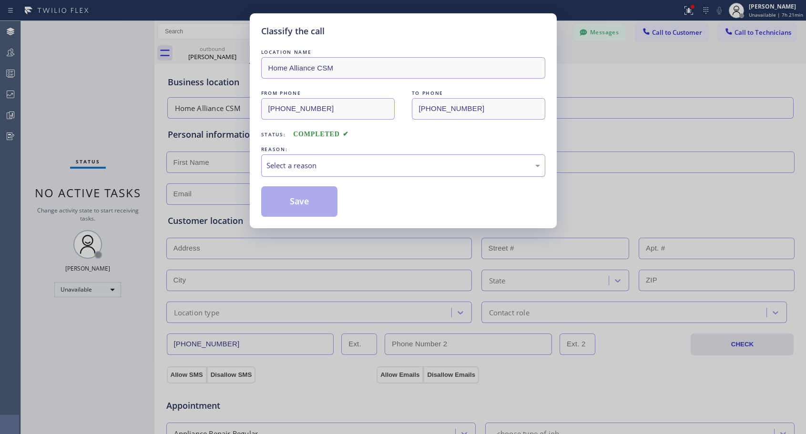
click at [297, 154] on div "Select a reason" at bounding box center [403, 165] width 284 height 22
click at [291, 203] on button "Save" at bounding box center [299, 201] width 77 height 30
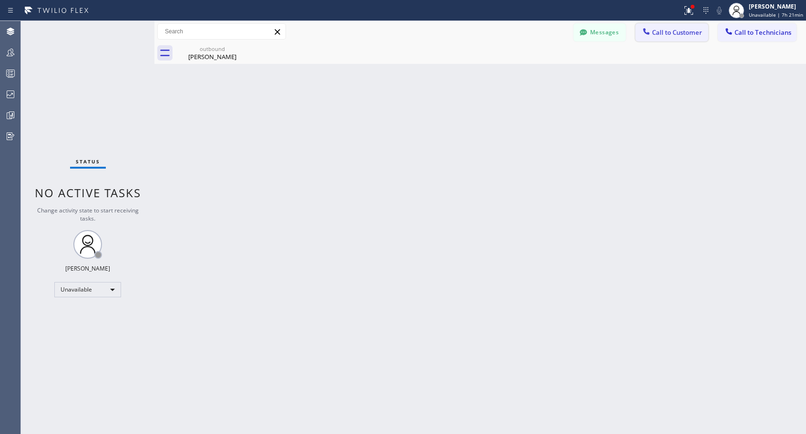
click at [658, 31] on span "Call to Customer" at bounding box center [677, 32] width 50 height 9
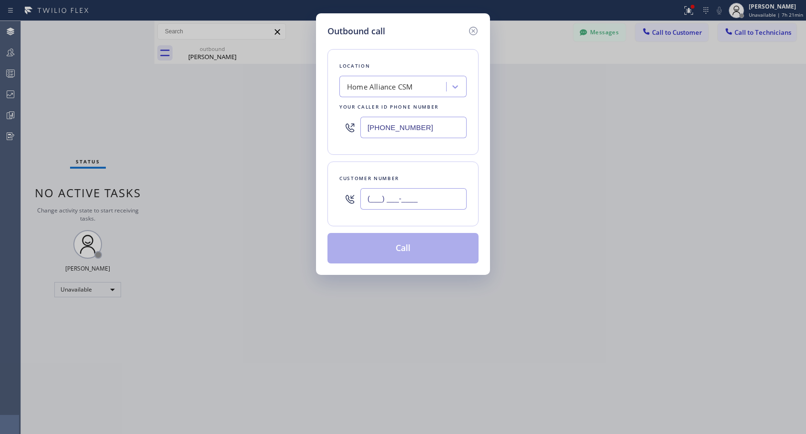
click at [402, 190] on input "(___) ___-____" at bounding box center [413, 198] width 106 height 21
paste input "206) 369-6556"
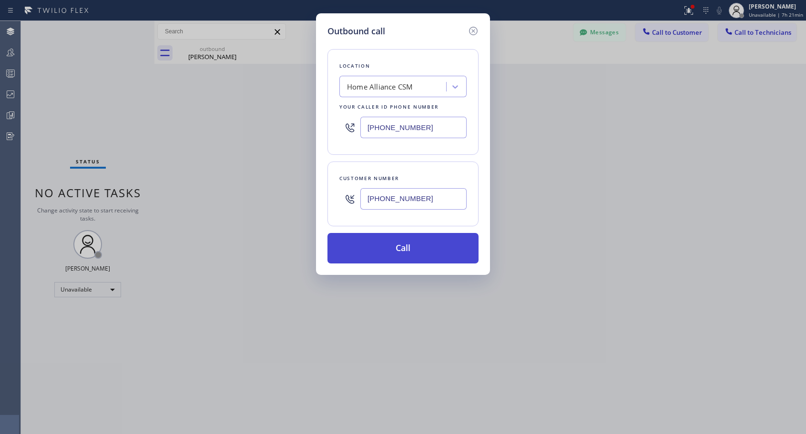
type input "[PHONE_NUMBER]"
click at [375, 261] on button "Call" at bounding box center [402, 248] width 151 height 30
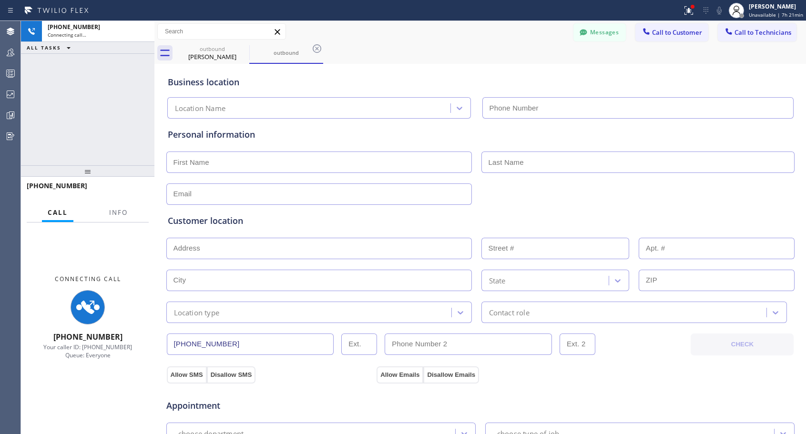
type input "[PHONE_NUMBER]"
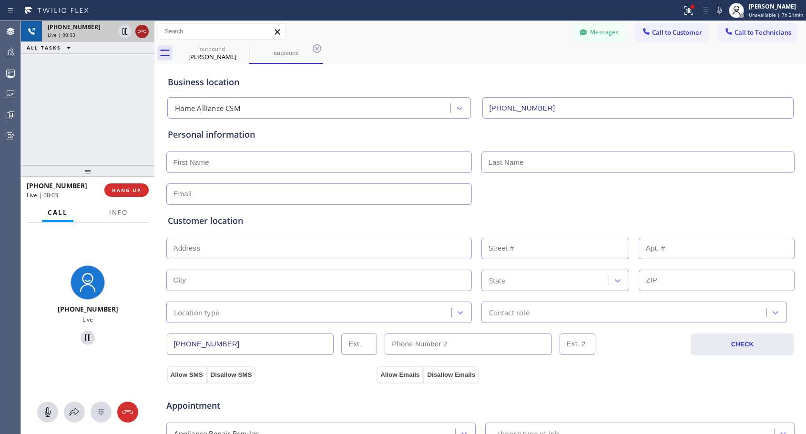
click at [144, 31] on icon at bounding box center [141, 31] width 11 height 11
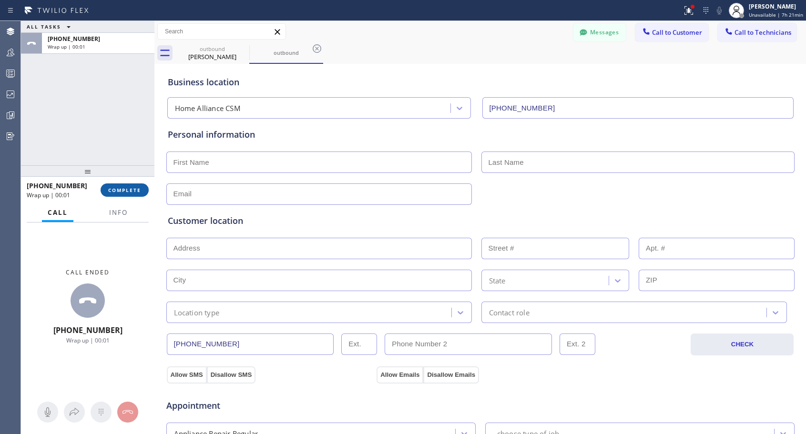
click at [132, 193] on span "COMPLETE" at bounding box center [124, 190] width 33 height 7
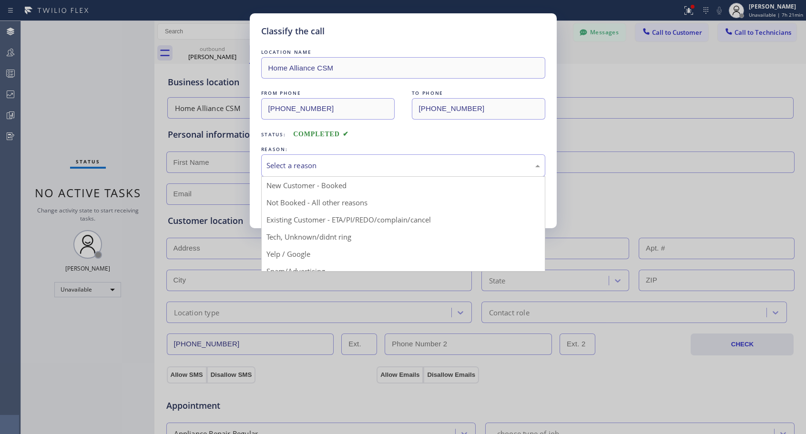
click at [308, 172] on div "Select a reason" at bounding box center [403, 165] width 284 height 22
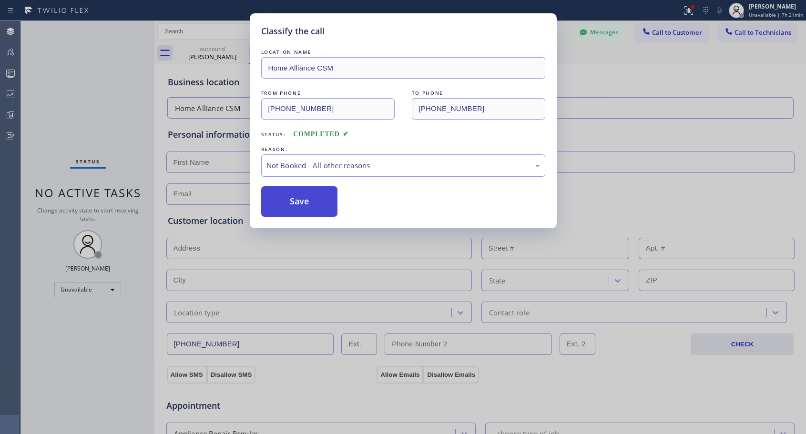
click at [294, 210] on button "Save" at bounding box center [299, 201] width 77 height 30
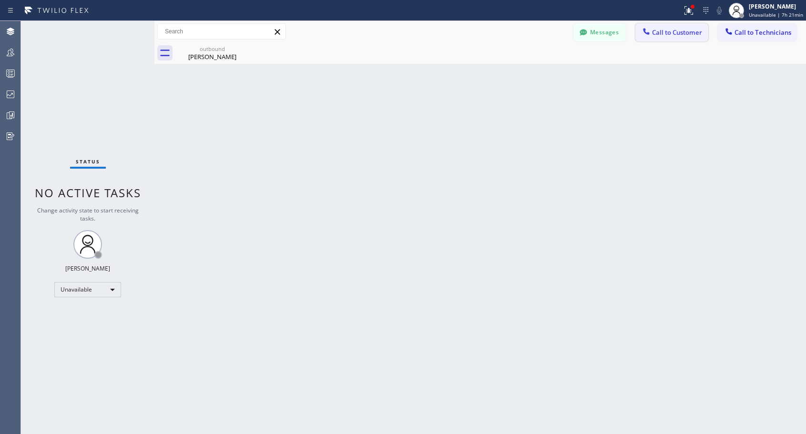
click at [668, 27] on button "Call to Customer" at bounding box center [671, 32] width 73 height 18
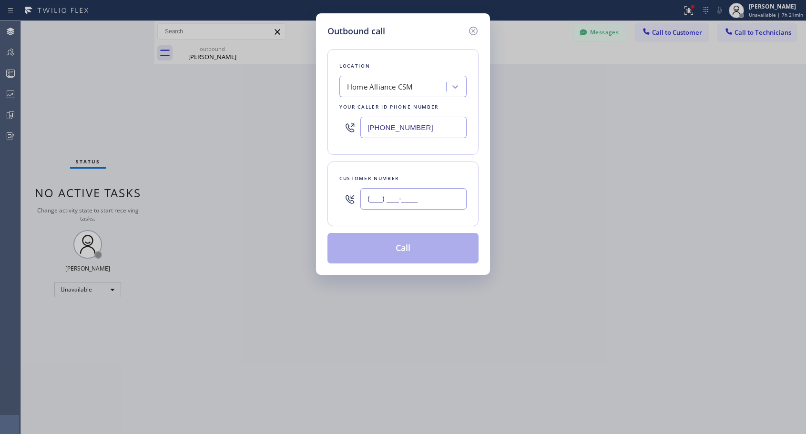
click at [438, 195] on input "(___) ___-____" at bounding box center [413, 198] width 106 height 21
paste input "206) 369-6556"
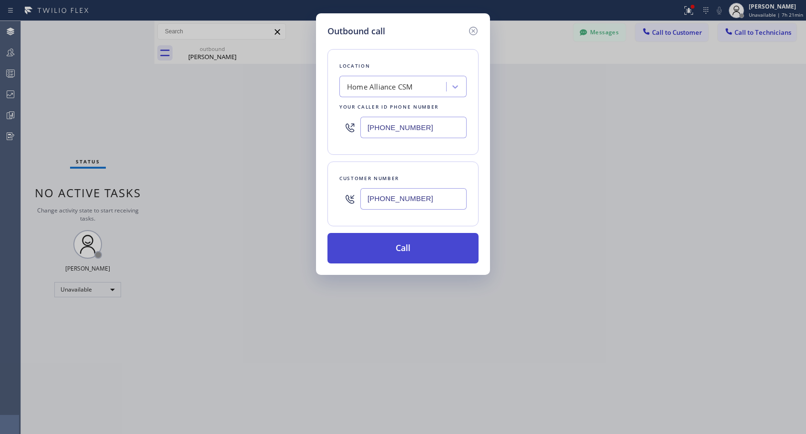
type input "[PHONE_NUMBER]"
click at [415, 245] on button "Call" at bounding box center [402, 248] width 151 height 30
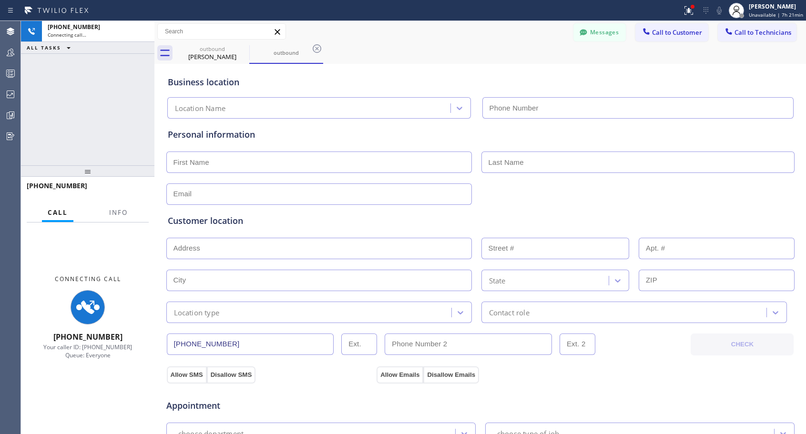
type input "[PHONE_NUMBER]"
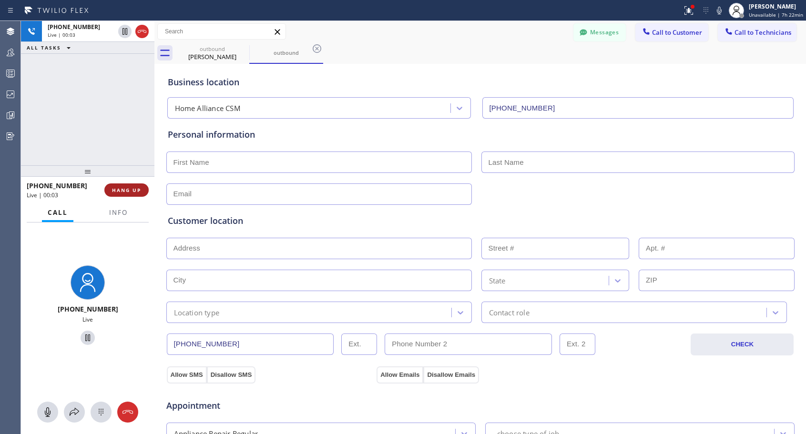
click at [124, 191] on span "HANG UP" at bounding box center [126, 190] width 29 height 7
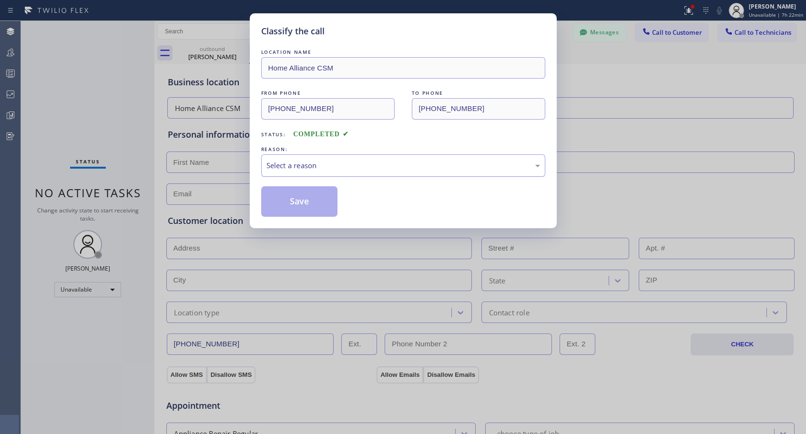
click at [384, 160] on div "Select a reason" at bounding box center [402, 165] width 273 height 11
click at [323, 201] on button "Save" at bounding box center [299, 201] width 77 height 30
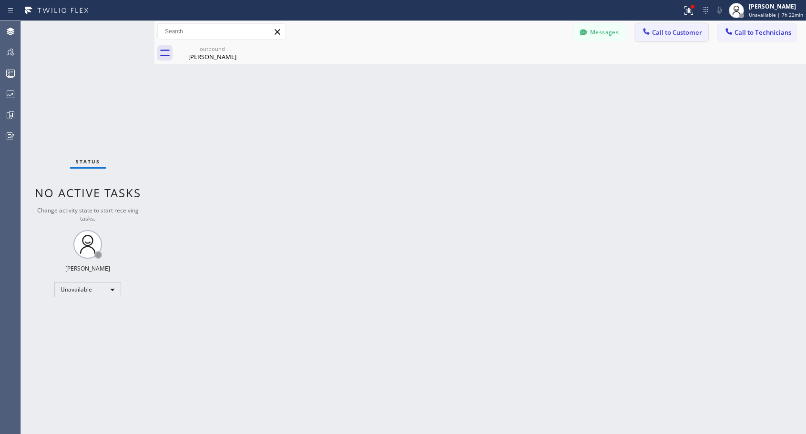
click at [669, 29] on span "Call to Customer" at bounding box center [677, 32] width 50 height 9
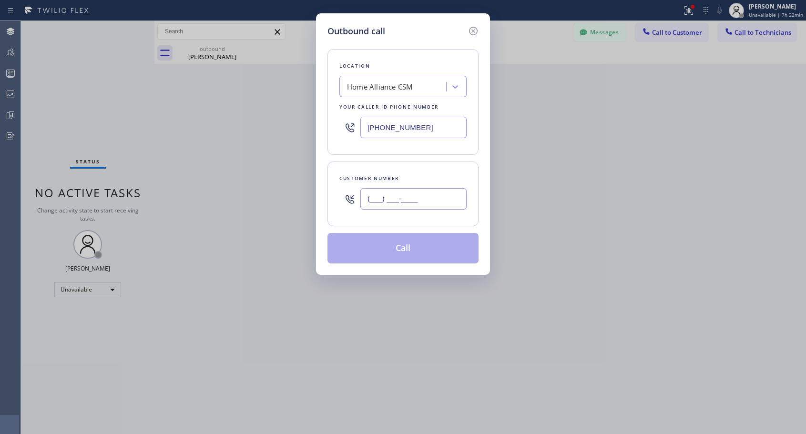
click at [393, 198] on input "(___) ___-____" at bounding box center [413, 198] width 106 height 21
paste input "206) 369-6556"
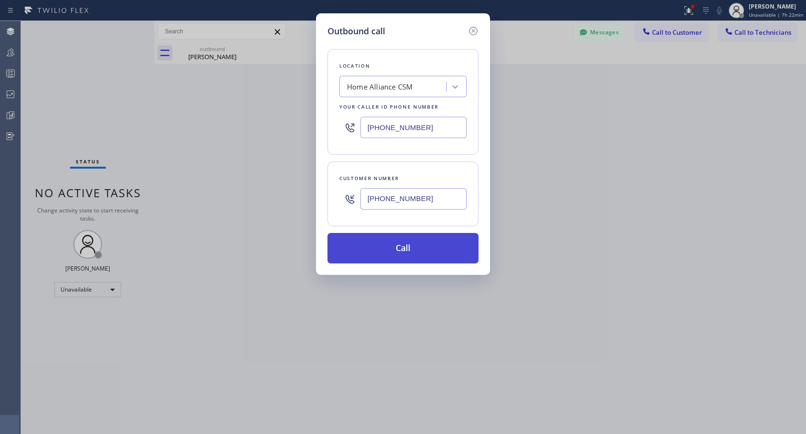
type input "[PHONE_NUMBER]"
click at [421, 244] on button "Call" at bounding box center [402, 248] width 151 height 30
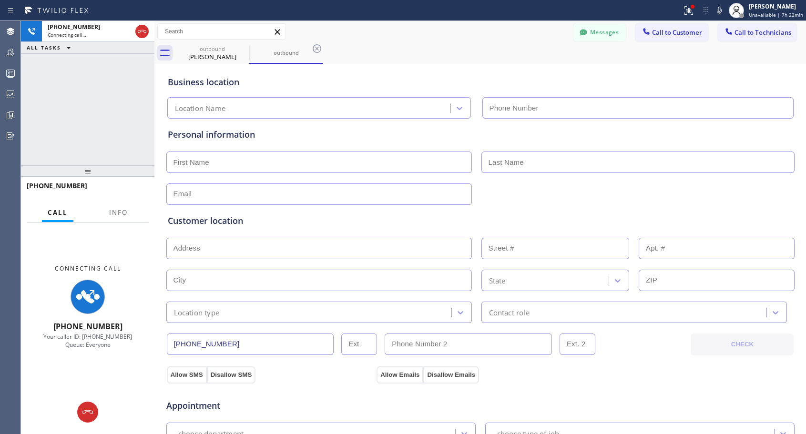
type input "[PHONE_NUMBER]"
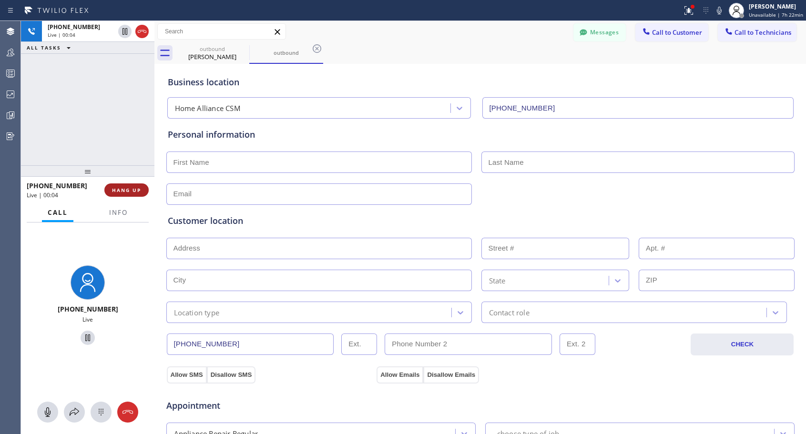
click at [135, 192] on span "HANG UP" at bounding box center [126, 190] width 29 height 7
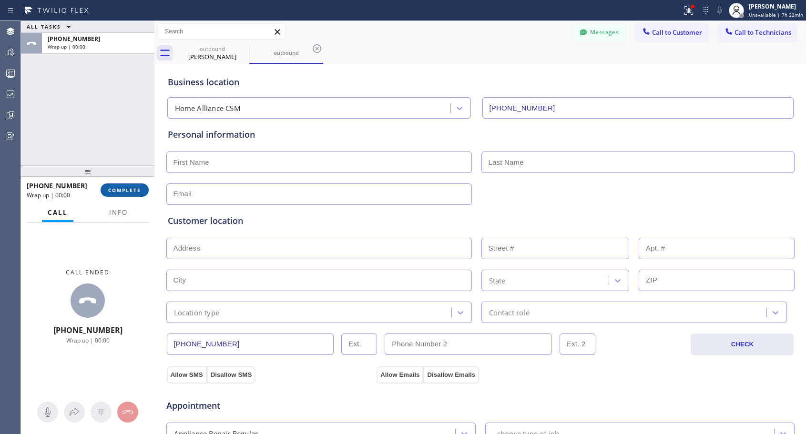
click at [135, 192] on span "COMPLETE" at bounding box center [124, 190] width 33 height 7
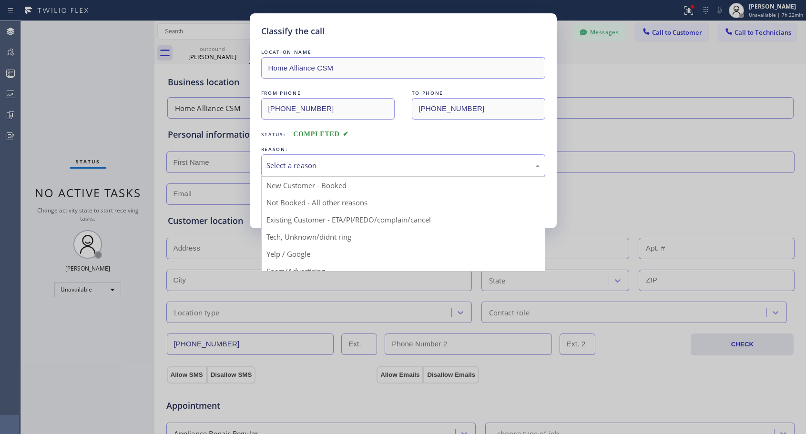
click at [332, 162] on div "Select a reason" at bounding box center [402, 165] width 273 height 11
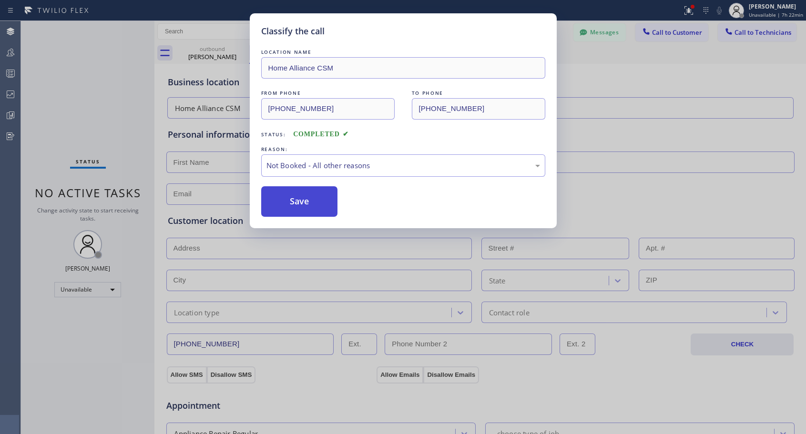
click at [301, 203] on button "Save" at bounding box center [299, 201] width 77 height 30
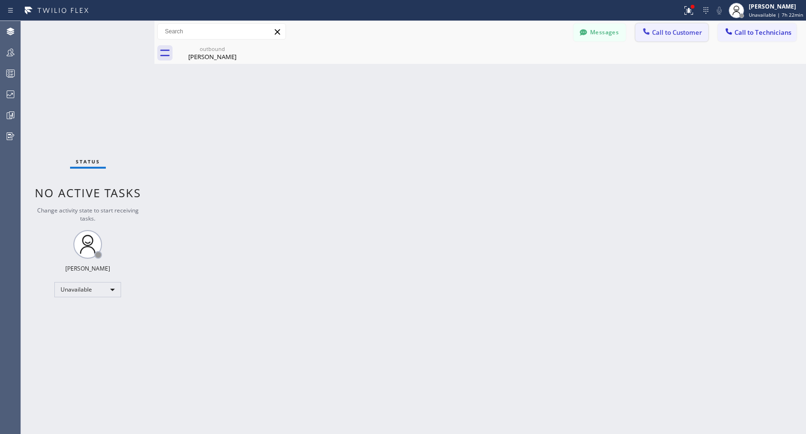
click at [674, 31] on span "Call to Customer" at bounding box center [677, 32] width 50 height 9
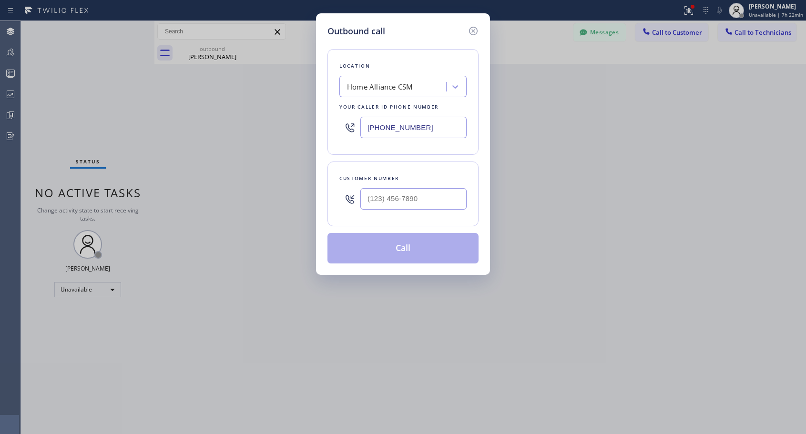
click at [411, 210] on div at bounding box center [413, 198] width 106 height 31
click at [418, 199] on input "(___) ___-____" at bounding box center [413, 198] width 106 height 21
paste input "206) 369-6556"
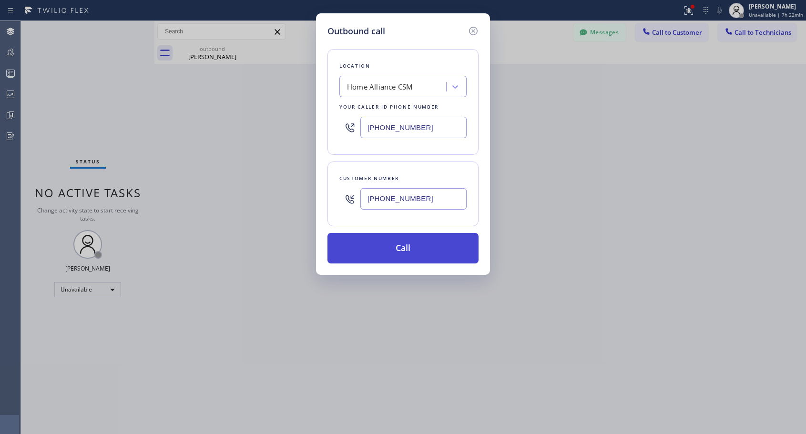
type input "[PHONE_NUMBER]"
click at [425, 249] on button "Call" at bounding box center [402, 248] width 151 height 30
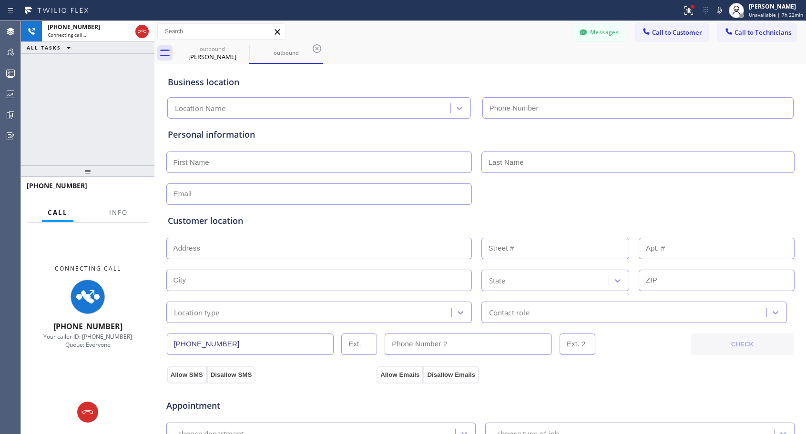
type input "[PHONE_NUMBER]"
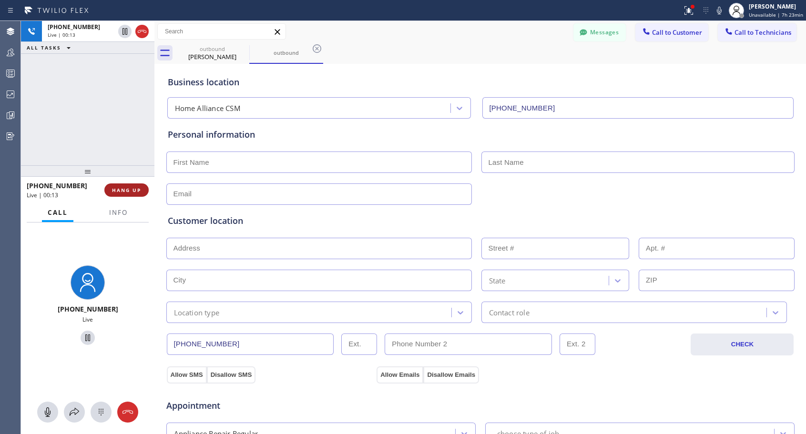
click at [139, 189] on span "HANG UP" at bounding box center [126, 190] width 29 height 7
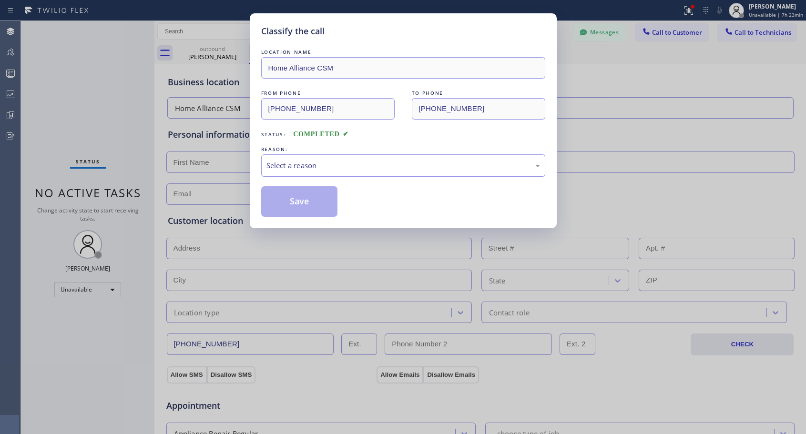
click at [359, 167] on div "Select a reason" at bounding box center [402, 165] width 273 height 11
click at [284, 203] on button "Save" at bounding box center [299, 201] width 77 height 30
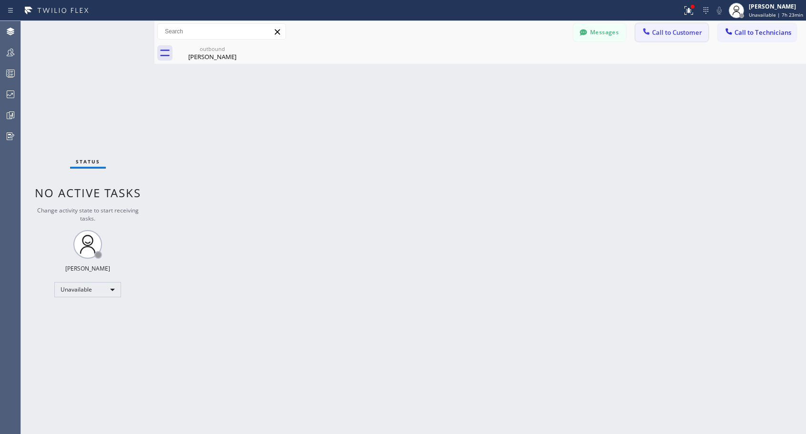
click at [674, 33] on span "Call to Customer" at bounding box center [677, 32] width 50 height 9
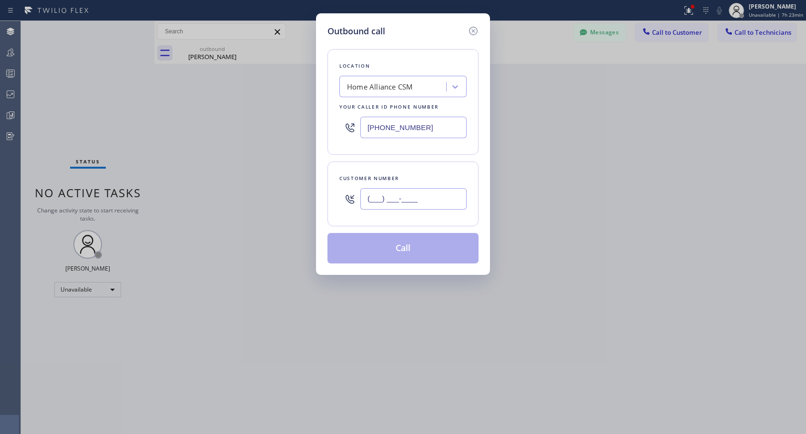
click at [383, 204] on input "(___) ___-____" at bounding box center [413, 198] width 106 height 21
paste input "206) 369-6556"
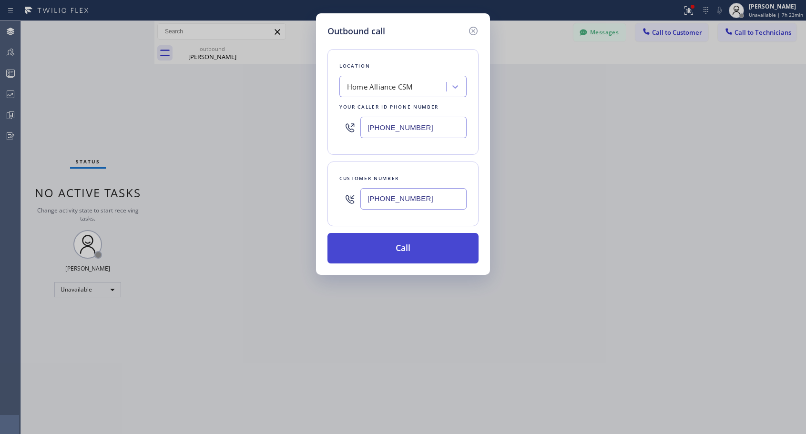
type input "[PHONE_NUMBER]"
click at [402, 243] on button "Call" at bounding box center [402, 248] width 151 height 30
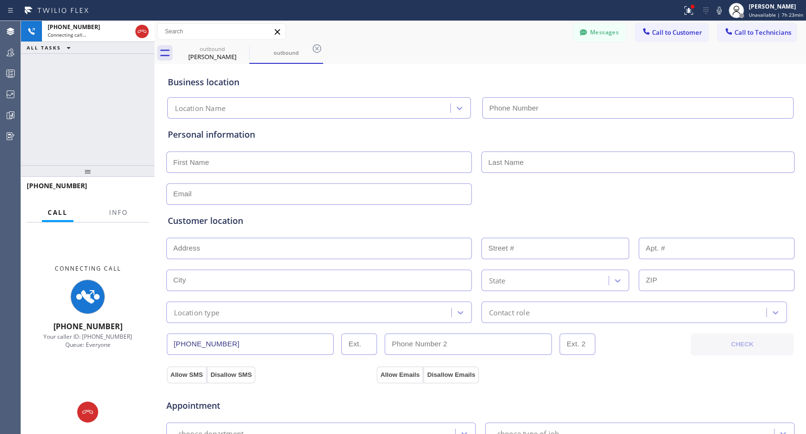
type input "[PHONE_NUMBER]"
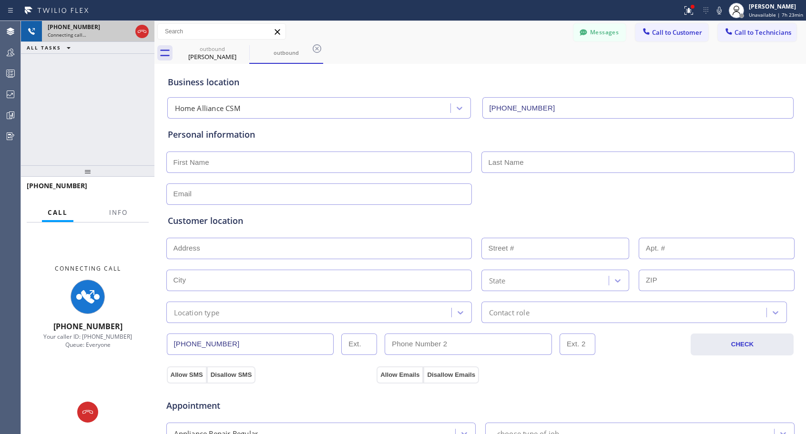
click at [132, 30] on div "[PHONE_NUMBER] Connecting call…" at bounding box center [87, 31] width 91 height 21
click at [138, 31] on icon at bounding box center [141, 31] width 11 height 11
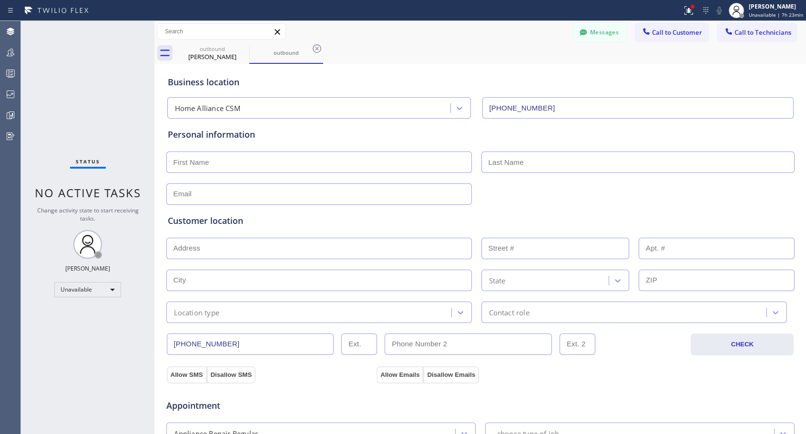
click at [659, 36] on span "Call to Customer" at bounding box center [677, 32] width 50 height 9
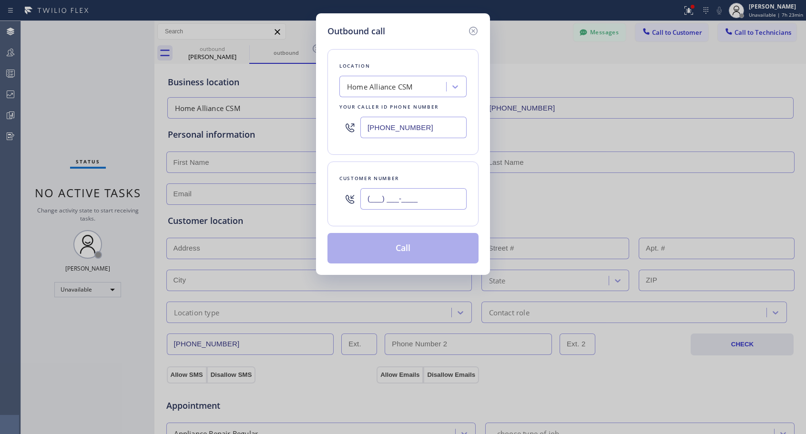
click at [442, 204] on input "(___) ___-____" at bounding box center [413, 198] width 106 height 21
paste input "206) 369-6556"
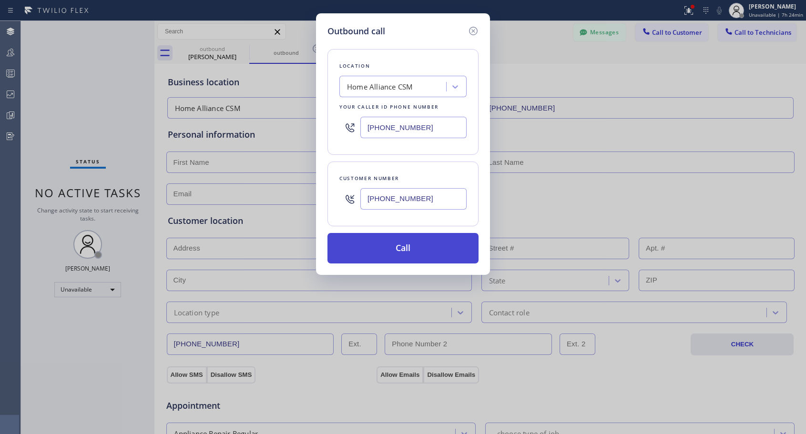
type input "[PHONE_NUMBER]"
click at [412, 256] on button "Call" at bounding box center [402, 248] width 151 height 30
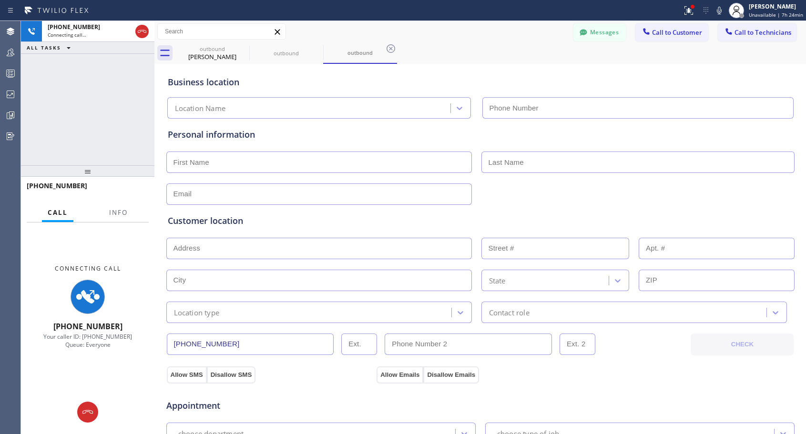
type input "[PHONE_NUMBER]"
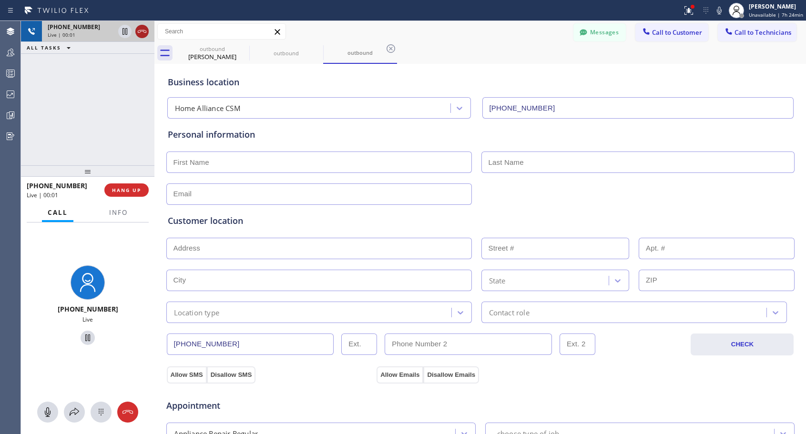
click at [144, 36] on icon at bounding box center [141, 31] width 11 height 11
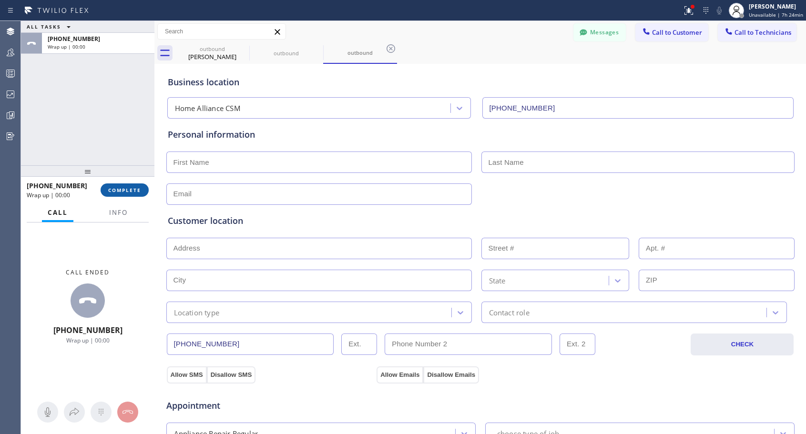
click at [118, 188] on span "COMPLETE" at bounding box center [124, 190] width 33 height 7
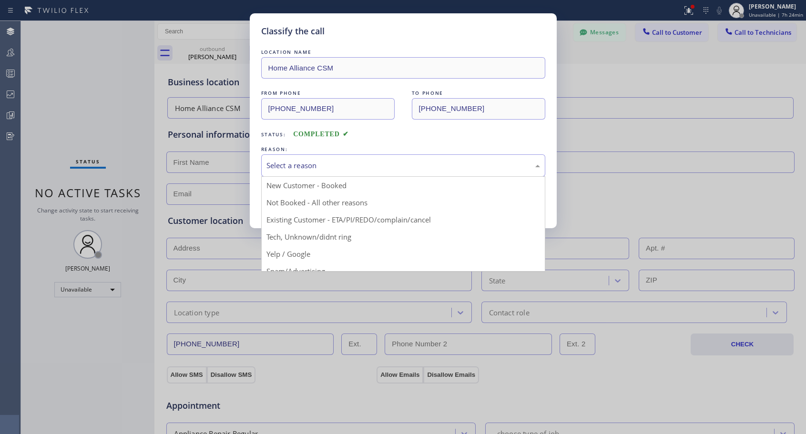
click at [359, 163] on div "Select a reason" at bounding box center [402, 165] width 273 height 11
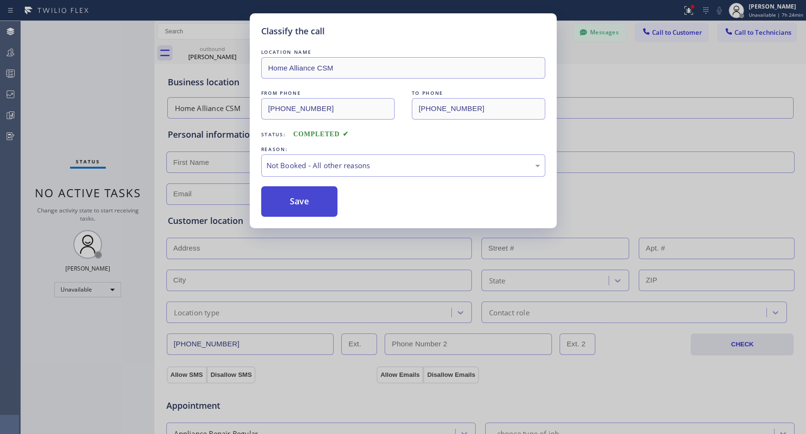
click at [287, 215] on button "Save" at bounding box center [299, 201] width 77 height 30
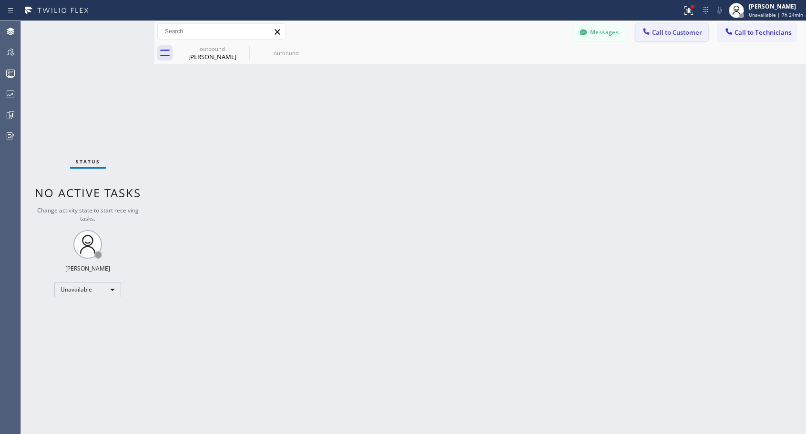
click at [669, 35] on span "Call to Customer" at bounding box center [677, 32] width 50 height 9
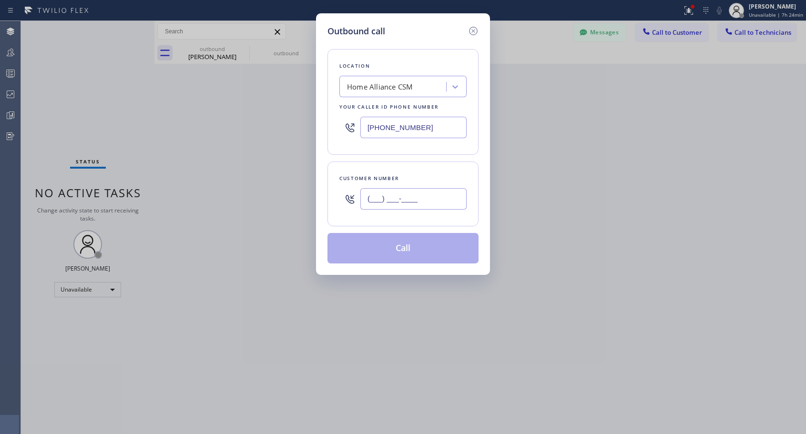
click at [400, 193] on input "(___) ___-____" at bounding box center [413, 198] width 106 height 21
paste input "206) 369-6556"
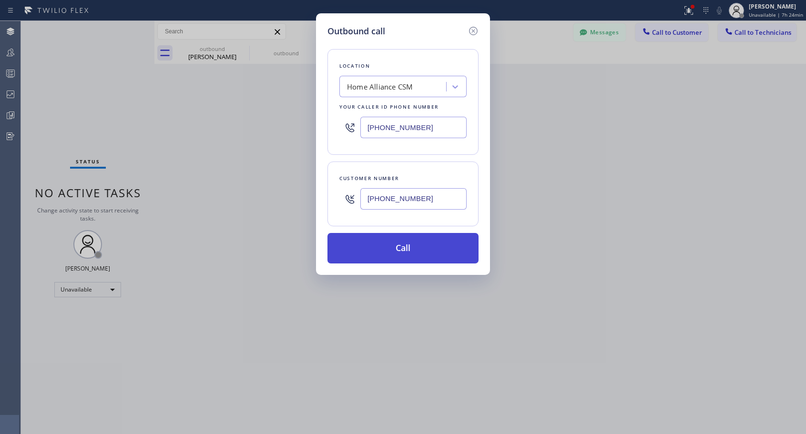
type input "[PHONE_NUMBER]"
click at [429, 245] on button "Call" at bounding box center [402, 248] width 151 height 30
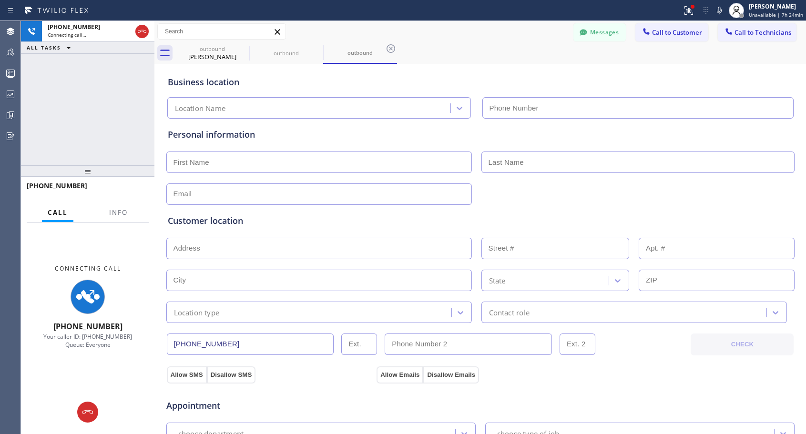
type input "[PHONE_NUMBER]"
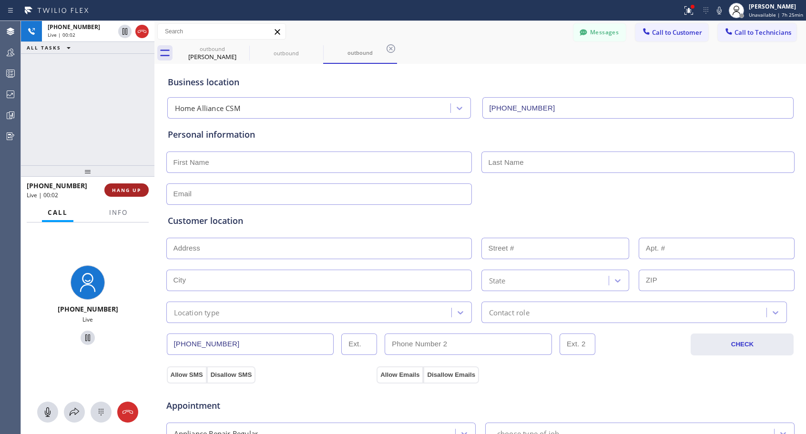
click at [133, 191] on span "HANG UP" at bounding box center [126, 190] width 29 height 7
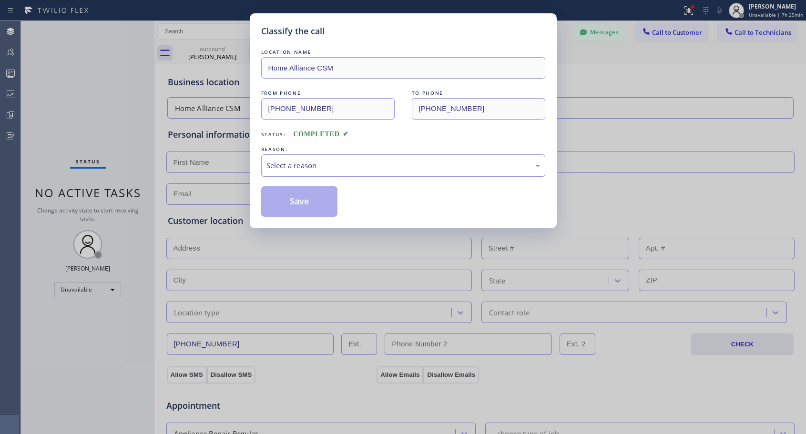
drag, startPoint x: 398, startPoint y: 165, endPoint x: 396, endPoint y: 170, distance: 5.3
click at [396, 170] on div "Select a reason" at bounding box center [402, 165] width 273 height 11
click at [321, 200] on button "Save" at bounding box center [299, 201] width 77 height 30
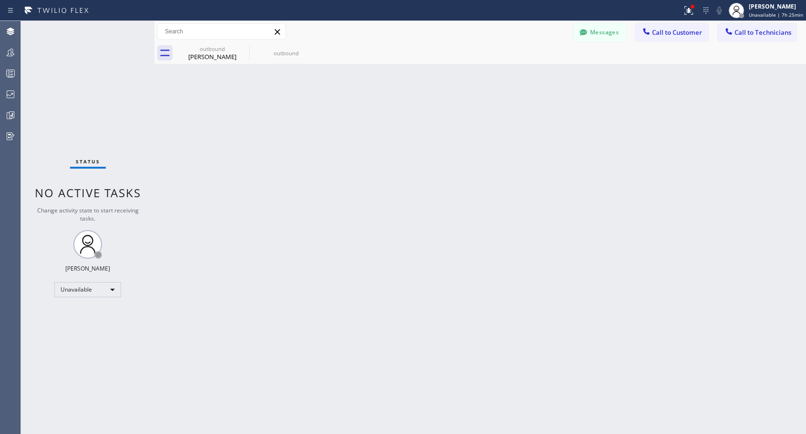
drag, startPoint x: 672, startPoint y: 30, endPoint x: 661, endPoint y: 37, distance: 13.3
click at [672, 30] on span "Call to Customer" at bounding box center [677, 32] width 50 height 9
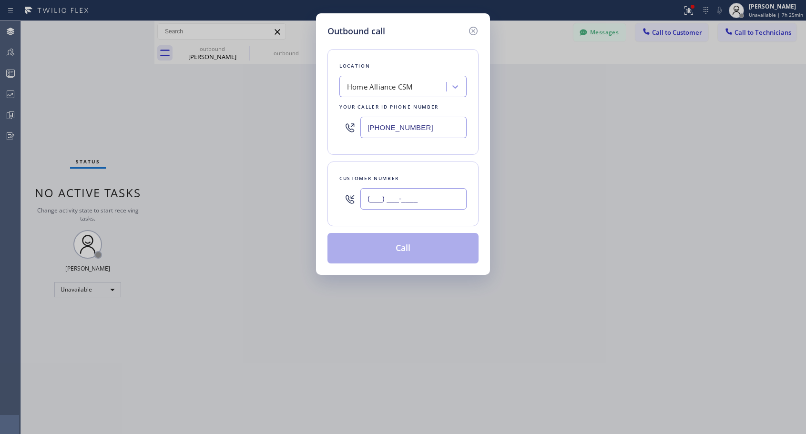
click at [401, 199] on input "(___) ___-____" at bounding box center [413, 198] width 106 height 21
paste input "206) 369-6556"
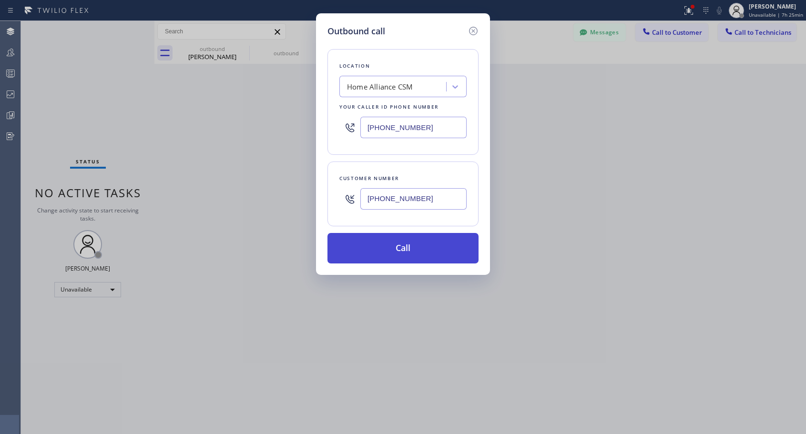
type input "[PHONE_NUMBER]"
click at [409, 244] on button "Call" at bounding box center [402, 248] width 151 height 30
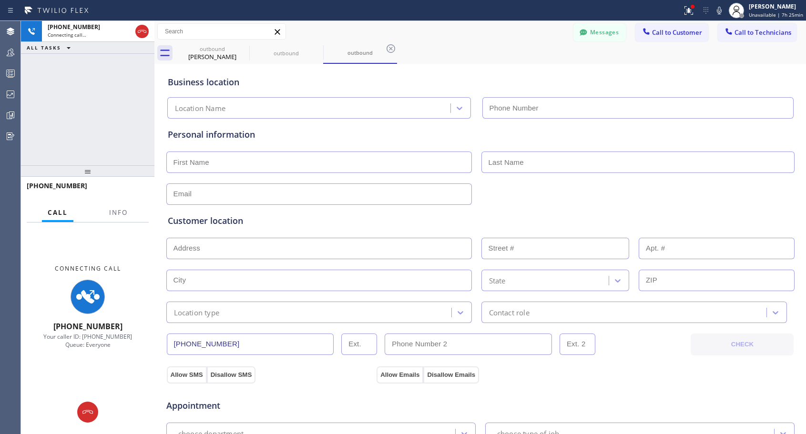
type input "[PHONE_NUMBER]"
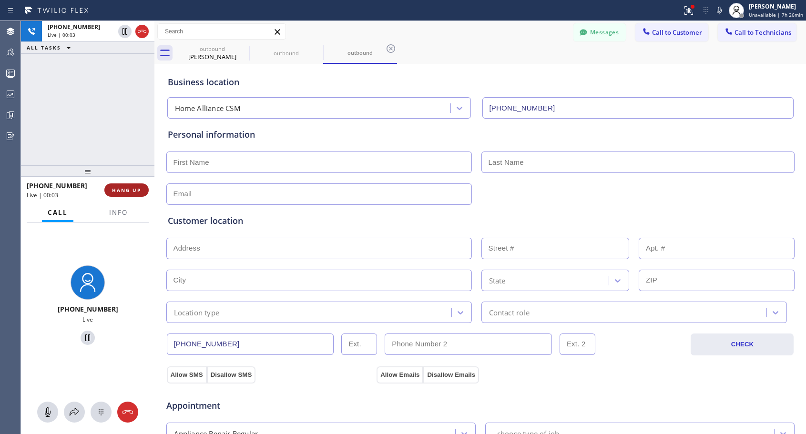
click at [137, 186] on button "HANG UP" at bounding box center [126, 189] width 44 height 13
click at [137, 192] on span "HANG UP" at bounding box center [126, 190] width 29 height 7
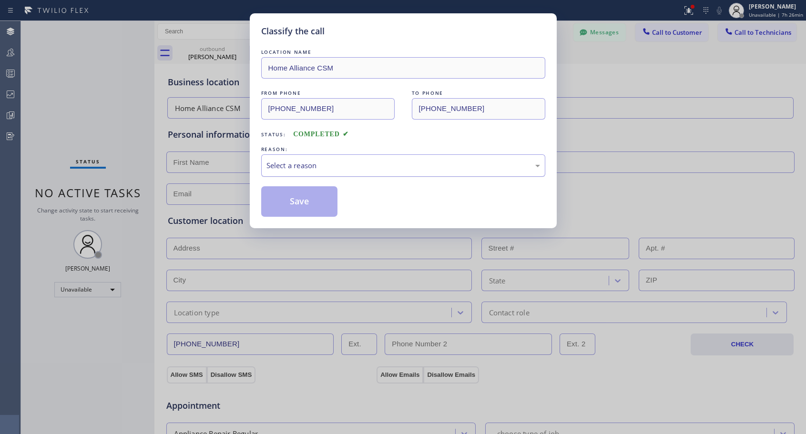
click at [295, 162] on div "Select a reason" at bounding box center [402, 165] width 273 height 11
click at [294, 201] on button "Save" at bounding box center [299, 201] width 77 height 30
